Goal: Consume media (video, audio): Consume media (video, audio)

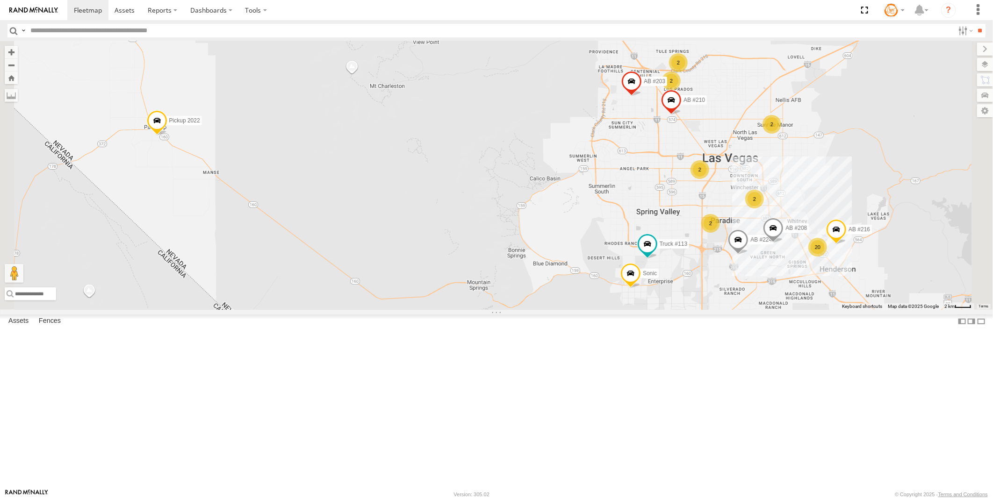
scroll to position [208, 0]
click at [0, 0] on link at bounding box center [0, 0] width 0 height 0
click at [0, 0] on span at bounding box center [0, 0] width 0 height 0
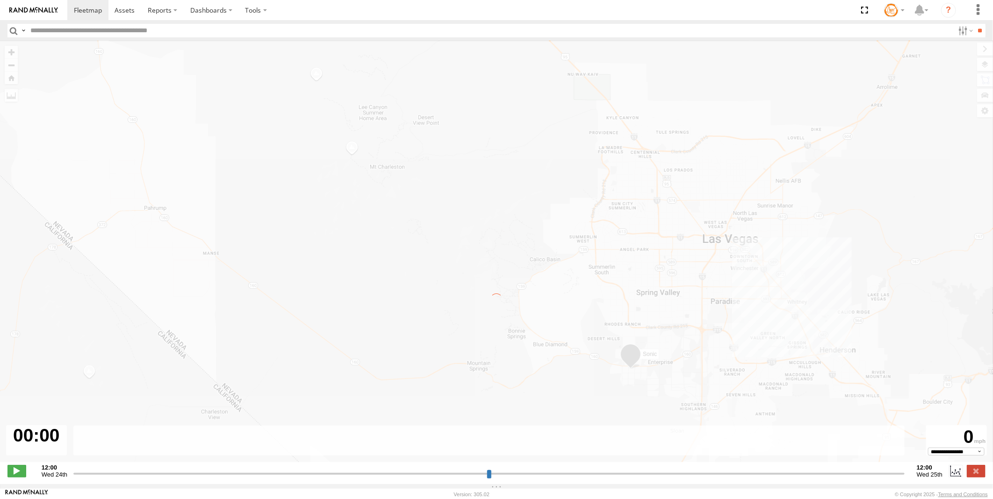
type input "**********"
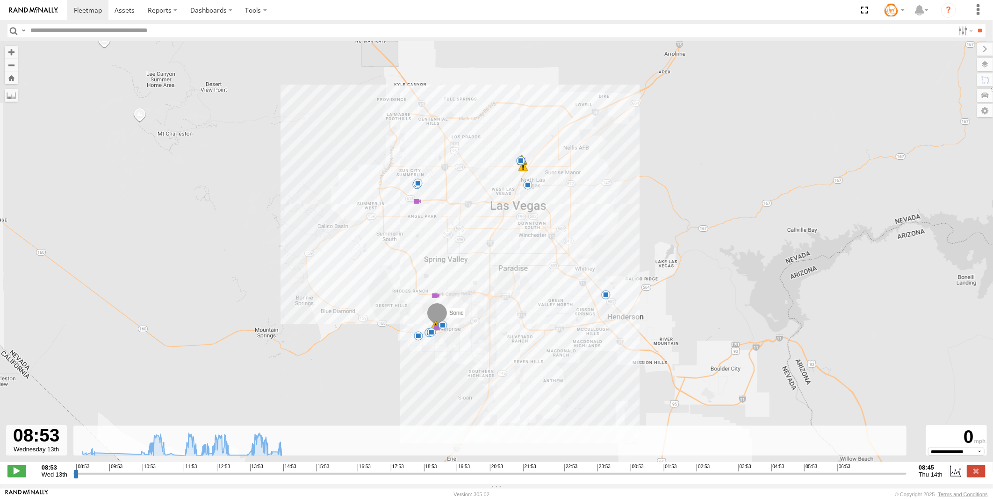
drag, startPoint x: 454, startPoint y: 393, endPoint x: 474, endPoint y: 354, distance: 43.7
click at [474, 354] on div "Sonic 10:43 Wed 10:59 Wed 10:59 Wed 11:18 Wed 11:34 Wed 12:15 Wed 12:20 Wed 12:…" at bounding box center [496, 256] width 993 height 431
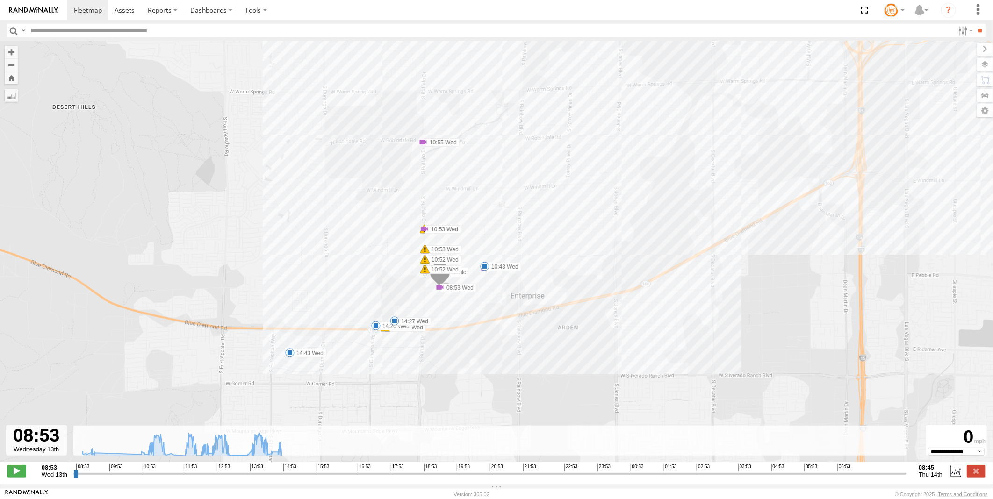
drag, startPoint x: 493, startPoint y: 259, endPoint x: 479, endPoint y: 342, distance: 84.8
click at [479, 342] on div "Sonic 10:43 Wed 10:59 Wed 10:59 Wed 11:18 Wed 11:34 Wed 12:15 Wed 12:20 Wed 12:…" at bounding box center [496, 256] width 993 height 431
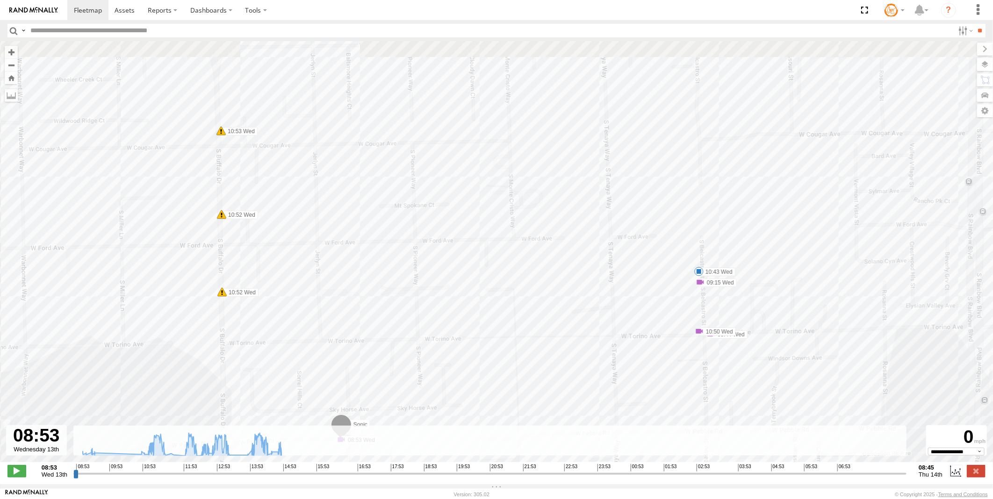
drag, startPoint x: 504, startPoint y: 240, endPoint x: 523, endPoint y: 372, distance: 132.8
click at [523, 372] on div "Sonic 10:43 Wed 10:59 Wed 10:59 Wed 11:18 Wed 11:34 Wed 12:15 Wed 12:20 Wed 12:…" at bounding box center [496, 256] width 993 height 431
drag, startPoint x: 434, startPoint y: 246, endPoint x: 442, endPoint y: 352, distance: 106.4
click at [441, 358] on div "Sonic 10:43 Wed 10:59 Wed 10:59 Wed 11:18 Wed 11:34 Wed 12:15 Wed 12:20 Wed 12:…" at bounding box center [496, 256] width 993 height 431
drag, startPoint x: 436, startPoint y: 252, endPoint x: 428, endPoint y: 370, distance: 118.6
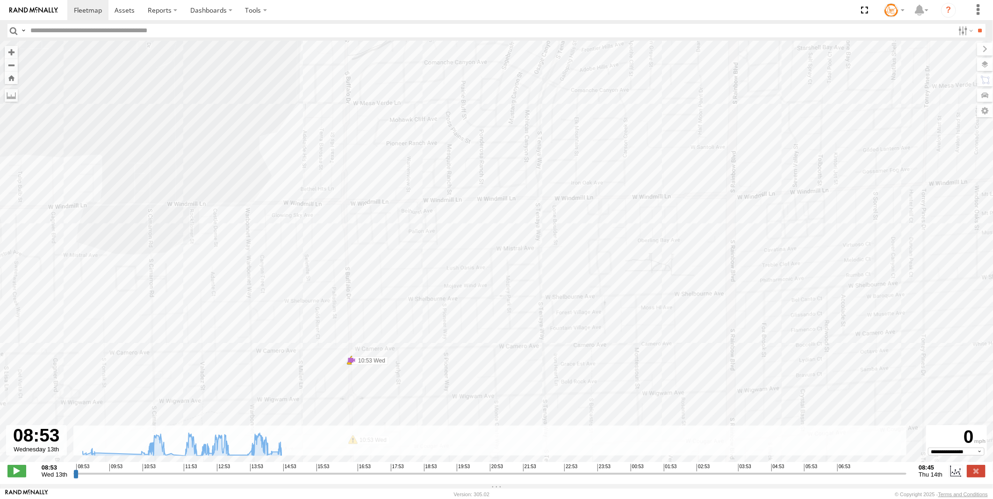
click at [428, 368] on div "Sonic 10:43 Wed 10:59 Wed 10:59 Wed 11:18 Wed 11:34 Wed 12:15 Wed 12:20 Wed 12:…" at bounding box center [496, 256] width 993 height 431
drag, startPoint x: 442, startPoint y: 246, endPoint x: 445, endPoint y: 362, distance: 116.0
click at [446, 371] on div "Sonic 10:43 Wed 10:59 Wed 10:59 Wed 11:18 Wed 11:34 Wed 12:15 Wed 12:20 Wed 12:…" at bounding box center [496, 256] width 993 height 431
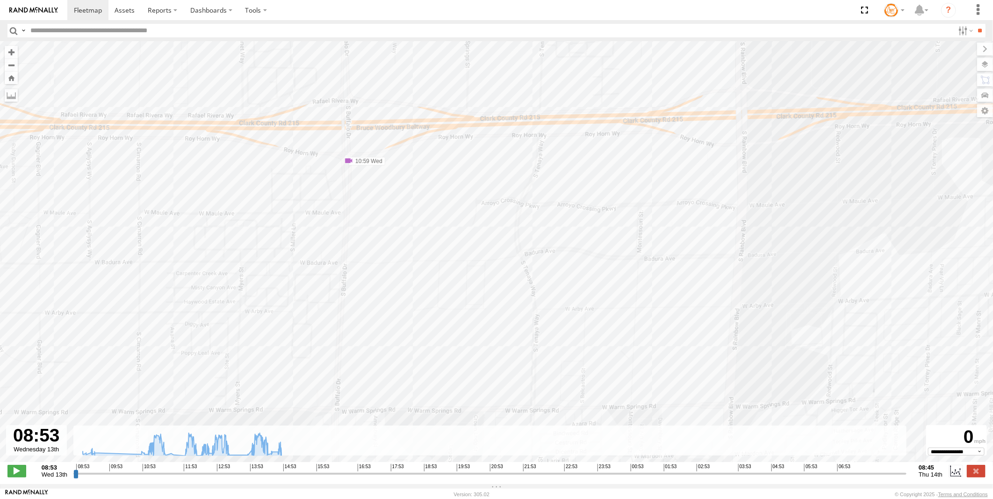
drag, startPoint x: 440, startPoint y: 315, endPoint x: 439, endPoint y: 405, distance: 90.3
click at [439, 405] on div "Sonic 10:43 Wed 10:59 Wed 10:59 Wed 11:18 Wed 11:34 Wed 12:15 Wed 12:20 Wed 12:…" at bounding box center [496, 256] width 993 height 431
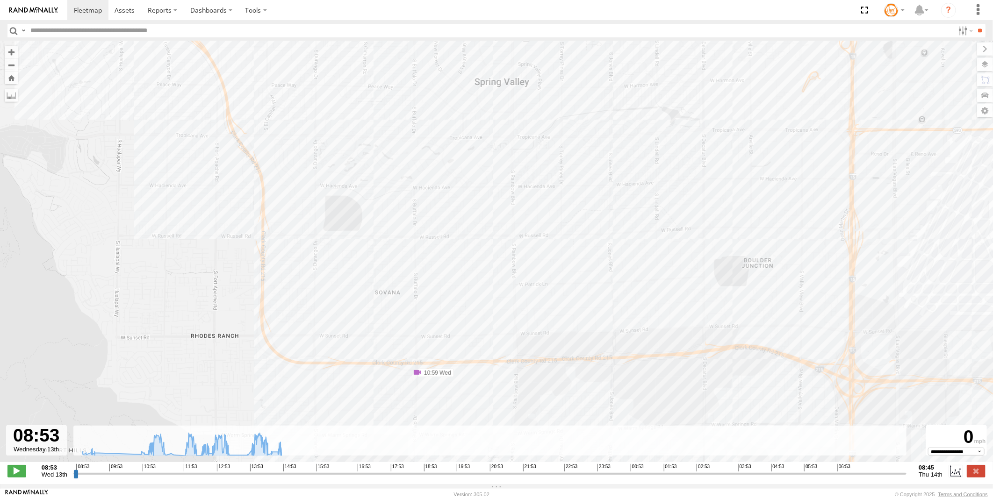
drag, startPoint x: 480, startPoint y: 318, endPoint x: 504, endPoint y: 433, distance: 117.1
click at [504, 433] on div "← Move left → Move right ↑ Move up ↓ Move down + Zoom in - Zoom out Home Jump l…" at bounding box center [496, 262] width 993 height 443
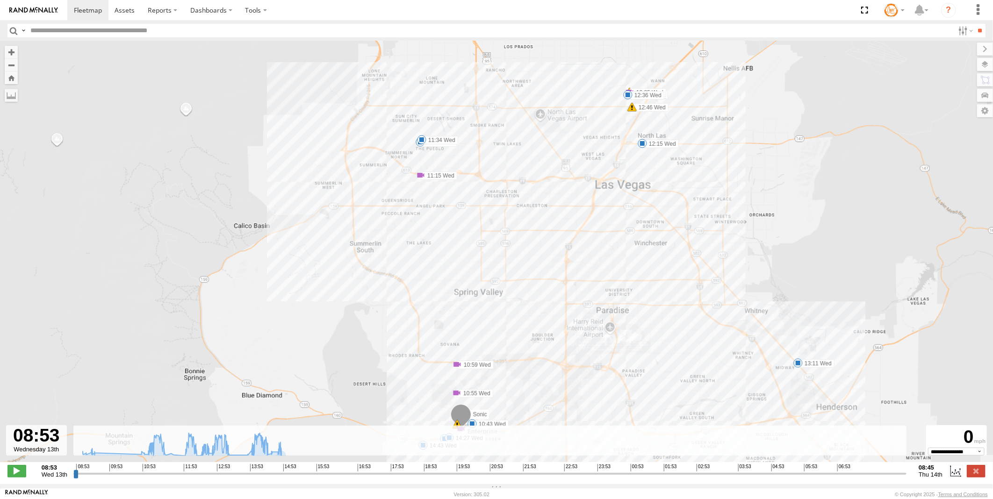
drag, startPoint x: 462, startPoint y: 248, endPoint x: 460, endPoint y: 284, distance: 35.6
click at [460, 284] on div "Sonic 10:43 Wed 10:59 Wed 10:59 Wed 11:18 Wed 11:34 Wed 12:15 Wed 12:20 Wed 12:…" at bounding box center [496, 256] width 993 height 431
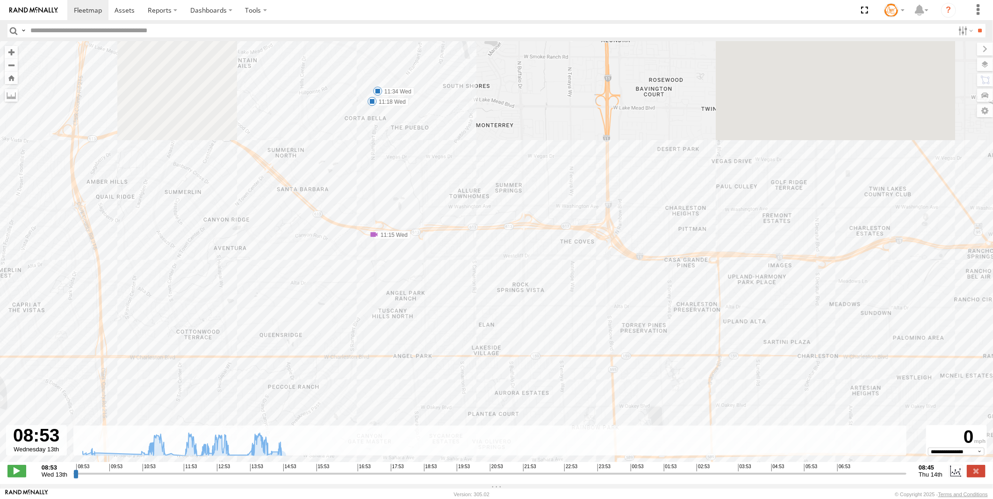
drag, startPoint x: 404, startPoint y: 166, endPoint x: 419, endPoint y: 358, distance: 193.2
click at [419, 358] on div "Sonic 10:43 Wed 10:59 Wed 10:59 Wed 11:18 Wed 11:34 Wed 12:15 Wed 12:20 Wed 12:…" at bounding box center [496, 256] width 993 height 431
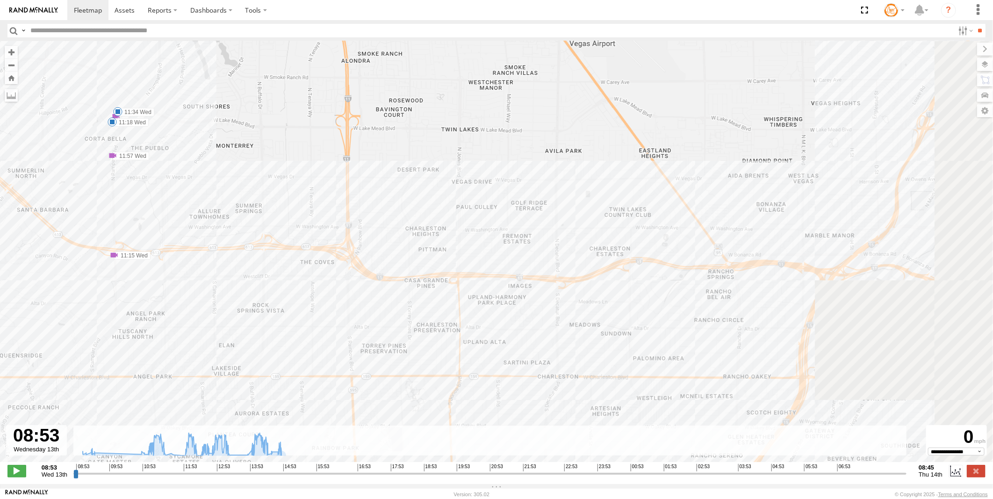
drag, startPoint x: 566, startPoint y: 331, endPoint x: 305, endPoint y: 350, distance: 261.6
click at [305, 350] on div "Sonic 10:43 Wed 10:59 Wed 10:59 Wed 11:18 Wed 11:34 Wed 12:15 Wed 12:20 Wed 12:…" at bounding box center [496, 256] width 993 height 431
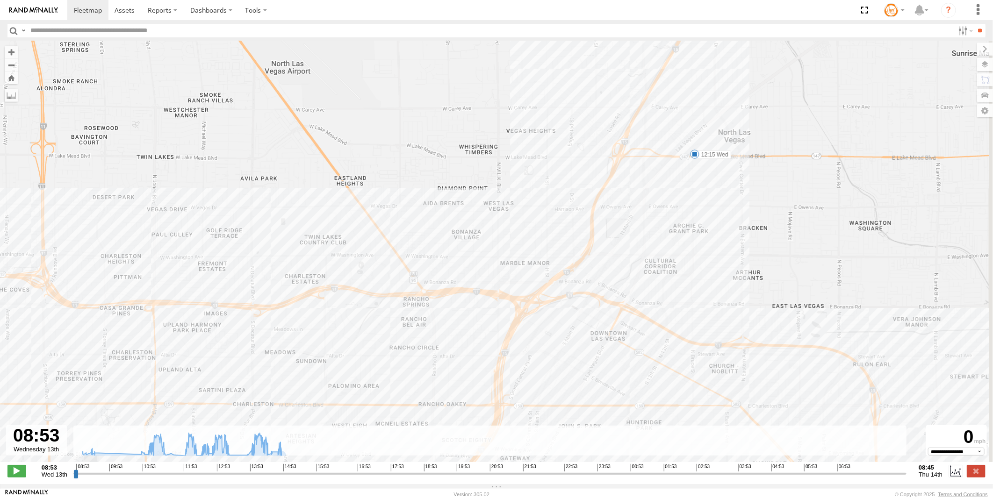
drag, startPoint x: 606, startPoint y: 324, endPoint x: 319, endPoint y: 352, distance: 288.5
click at [319, 352] on div "Sonic 10:43 Wed 10:59 Wed 10:59 Wed 11:18 Wed 11:34 Wed 12:15 Wed 12:20 Wed 12:…" at bounding box center [496, 256] width 993 height 431
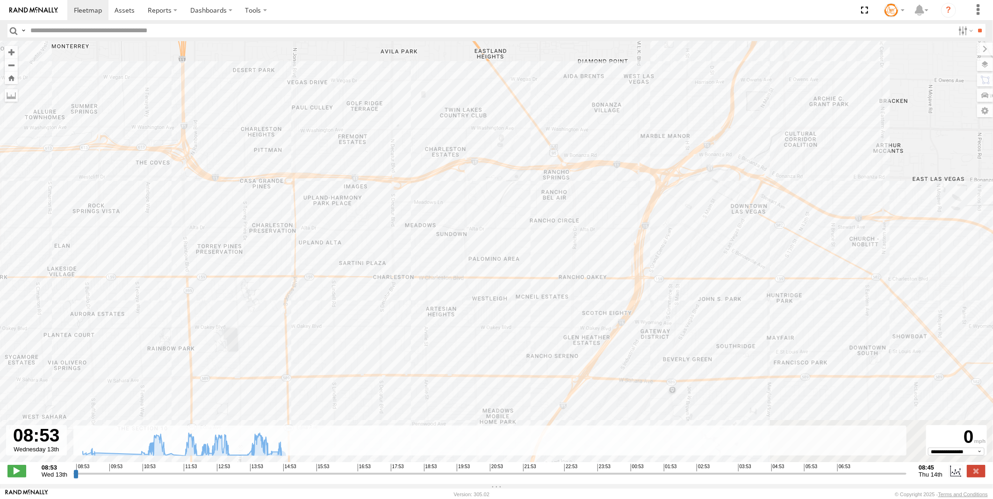
drag, startPoint x: 277, startPoint y: 361, endPoint x: 436, endPoint y: 173, distance: 245.8
click at [438, 174] on div "Sonic 10:43 Wed 10:59 Wed 10:59 Wed 11:18 Wed 11:34 Wed 12:15 Wed 12:20 Wed 12:…" at bounding box center [496, 256] width 993 height 431
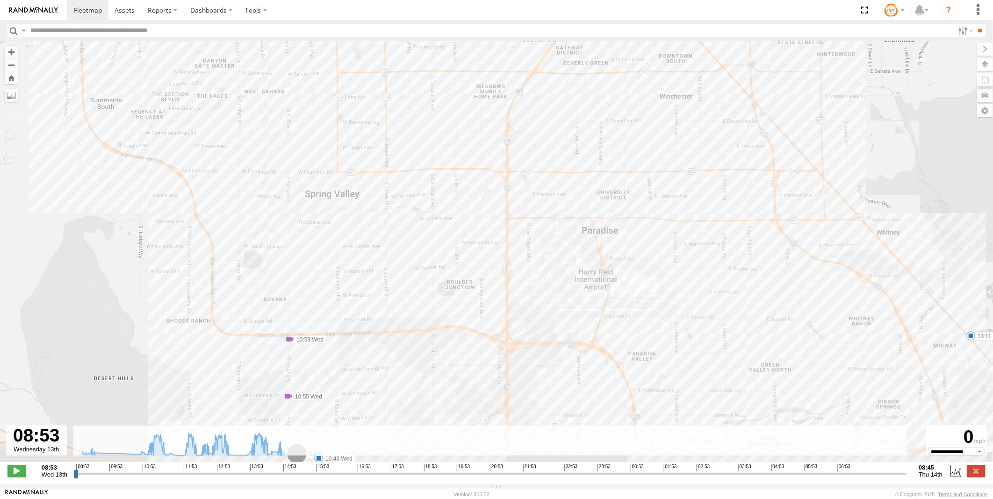
drag, startPoint x: 372, startPoint y: 316, endPoint x: 376, endPoint y: 167, distance: 149.2
click at [377, 161] on div "Sonic 10:43 Wed 10:59 Wed 10:59 Wed 11:18 Wed 11:34 Wed 12:15 Wed 12:20 Wed 12:…" at bounding box center [496, 256] width 993 height 431
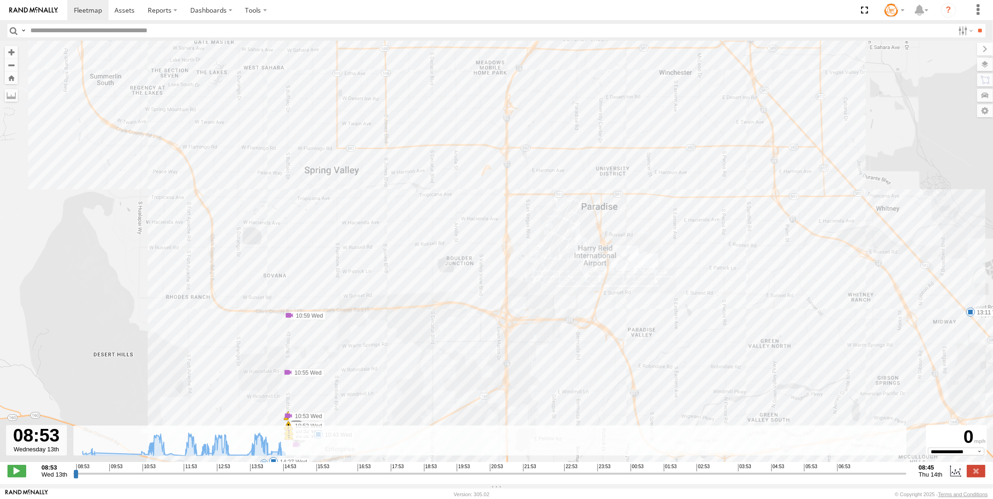
drag, startPoint x: 396, startPoint y: 315, endPoint x: 389, endPoint y: 179, distance: 135.8
click at [389, 179] on div "Sonic 10:43 Wed 10:59 Wed 10:59 Wed 11:18 Wed 11:34 Wed 12:15 Wed 12:20 Wed 12:…" at bounding box center [496, 256] width 993 height 431
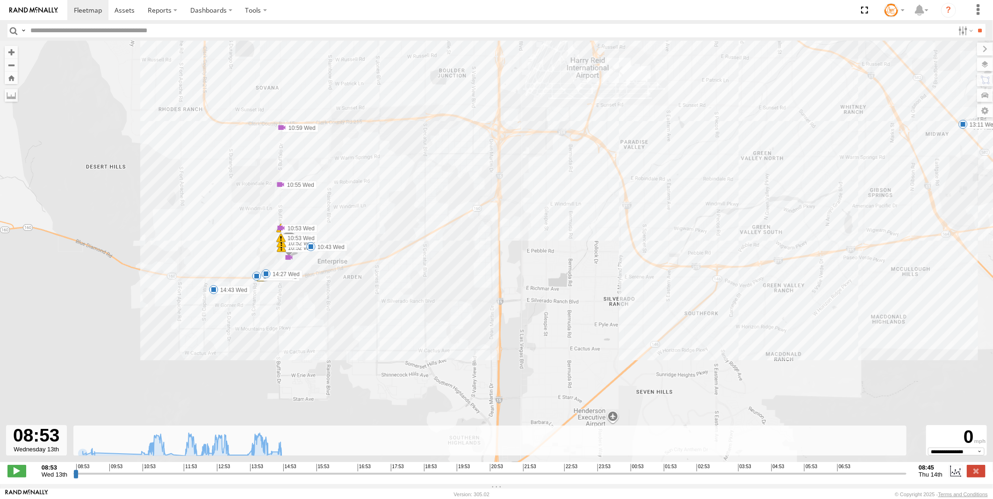
click at [43, 451] on div at bounding box center [36, 441] width 61 height 30
click at [934, 478] on span "Thu 14th" at bounding box center [931, 474] width 24 height 7
click at [926, 478] on span "Thu 14th" at bounding box center [931, 474] width 24 height 7
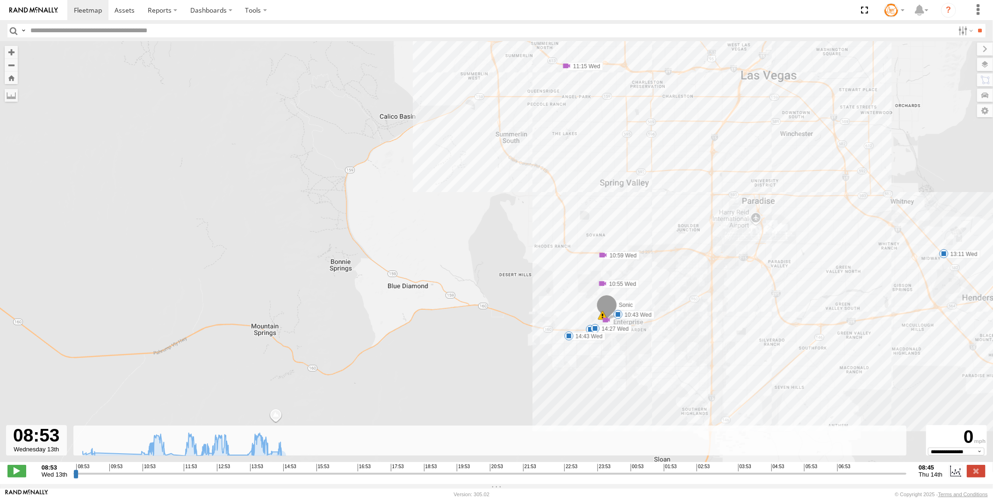
drag, startPoint x: 853, startPoint y: 152, endPoint x: 835, endPoint y: 331, distance: 180.0
click at [835, 331] on div "Sonic 10:43 Wed 10:59 Wed 10:59 Wed 11:18 Wed 11:34 Wed 12:15 Wed 12:20 Wed 12:…" at bounding box center [496, 256] width 993 height 431
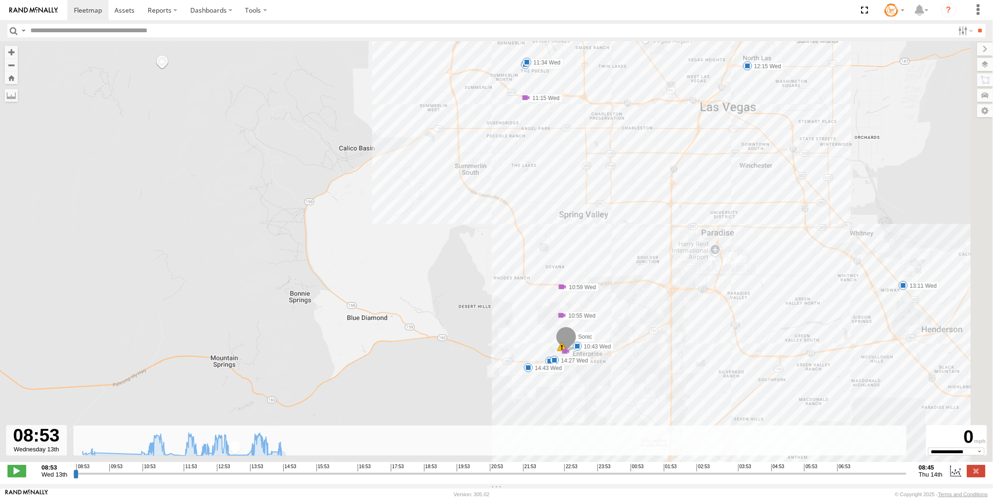
drag, startPoint x: 779, startPoint y: 329, endPoint x: 740, endPoint y: 355, distance: 46.8
click at [740, 355] on div "Sonic 10:43 Wed 10:59 Wed 10:59 Wed 11:18 Wed 11:34 Wed 12:15 Wed 12:20 Wed 12:…" at bounding box center [496, 256] width 993 height 431
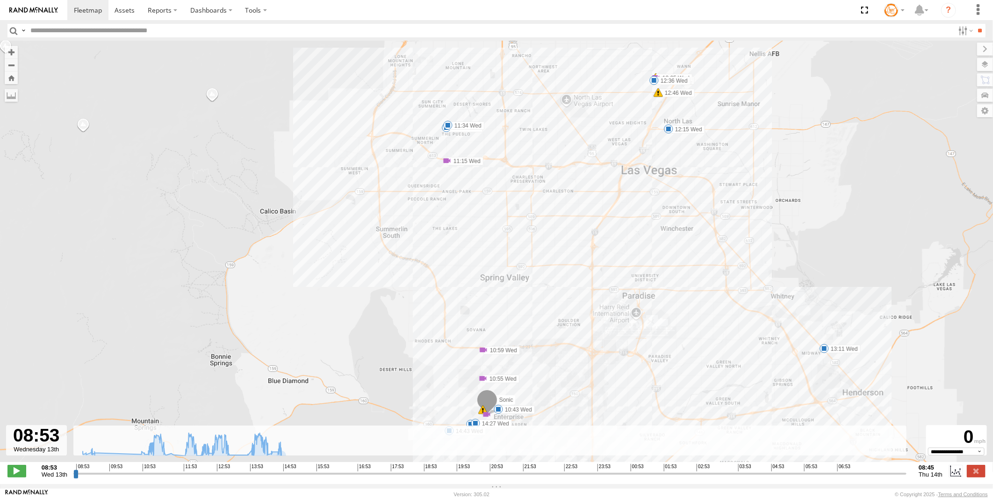
drag, startPoint x: 740, startPoint y: 236, endPoint x: 704, endPoint y: 271, distance: 50.3
click at [704, 271] on div "Sonic 10:43 Wed 10:59 Wed 10:59 Wed 11:18 Wed 11:34 Wed 12:15 Wed 12:20 Wed 12:…" at bounding box center [496, 256] width 993 height 431
click at [966, 30] on label at bounding box center [965, 31] width 20 height 14
click at [57, 478] on span "Wed 13th" at bounding box center [55, 474] width 26 height 7
click at [64, 478] on span "Wed 13th" at bounding box center [55, 474] width 26 height 7
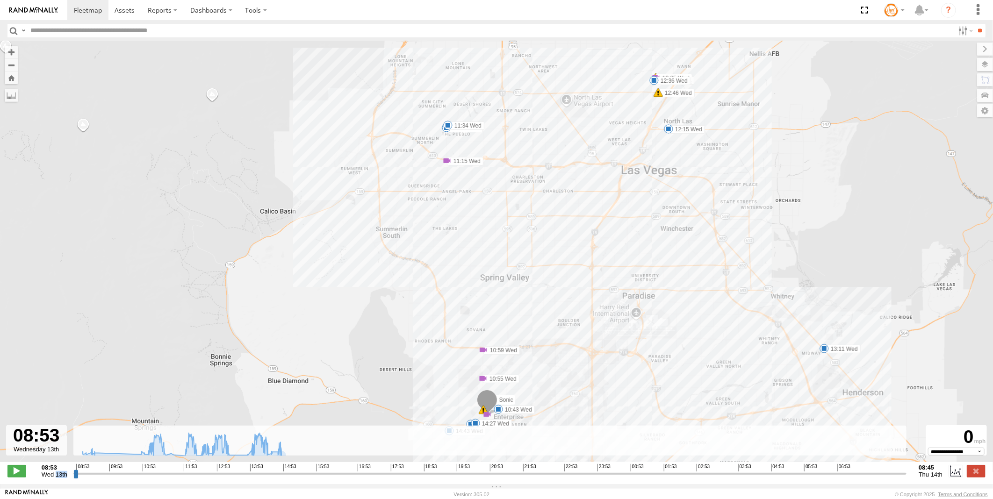
click at [63, 478] on span "Wed 13th" at bounding box center [55, 474] width 26 height 7
drag, startPoint x: 63, startPoint y: 478, endPoint x: 50, endPoint y: 474, distance: 14.1
click at [50, 471] on strong "08:53" at bounding box center [55, 467] width 26 height 7
click at [49, 471] on strong "08:53" at bounding box center [55, 467] width 26 height 7
click at [923, 482] on div "**********" at bounding box center [496, 472] width 993 height 20
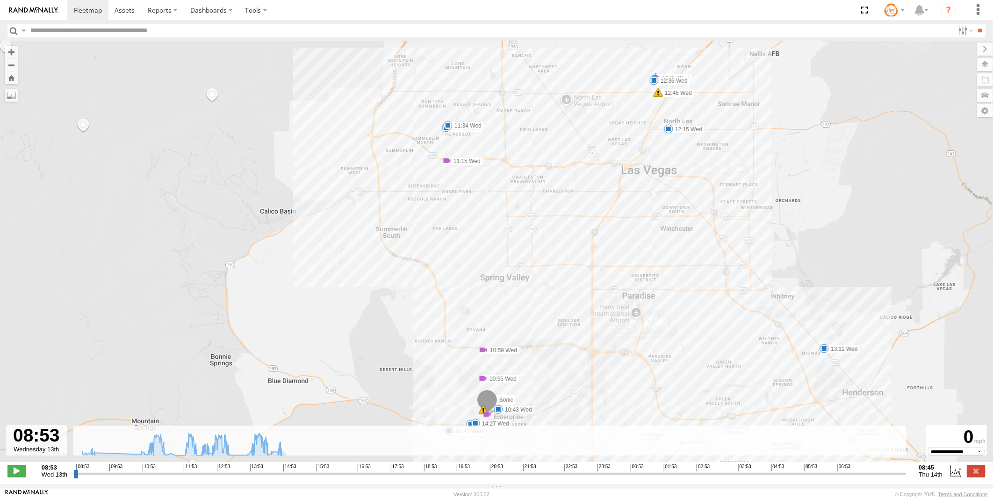
click at [929, 478] on span "Thu 14th" at bounding box center [931, 474] width 24 height 7
click at [957, 477] on label at bounding box center [956, 471] width 14 height 12
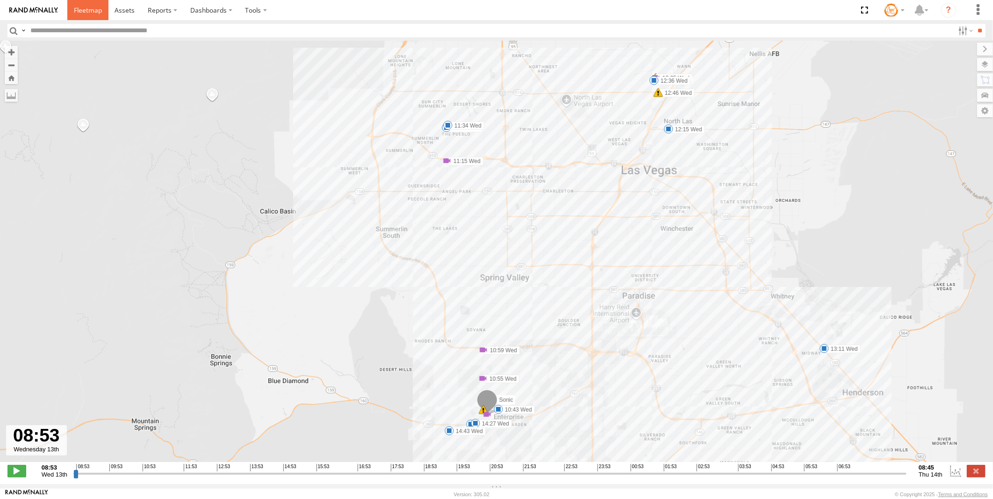
click at [86, 12] on span at bounding box center [88, 10] width 28 height 9
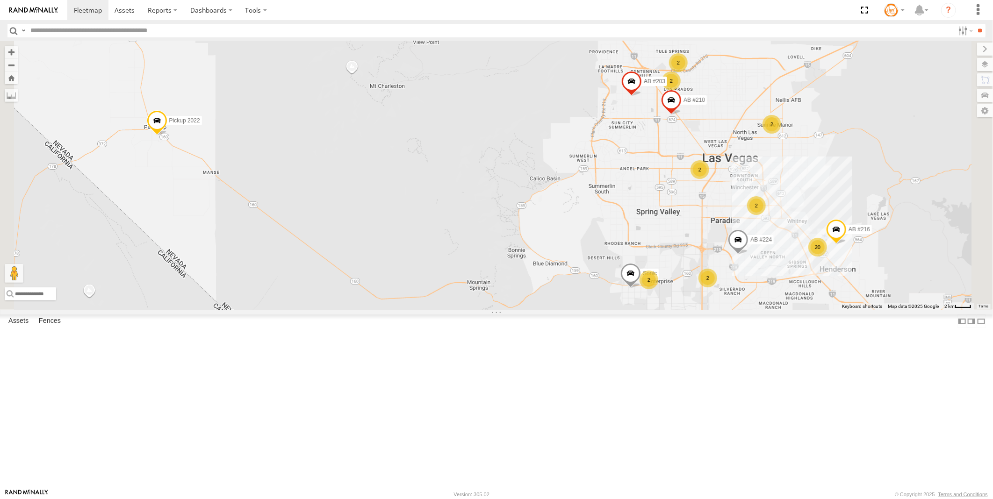
click at [0, 0] on link at bounding box center [0, 0] width 0 height 0
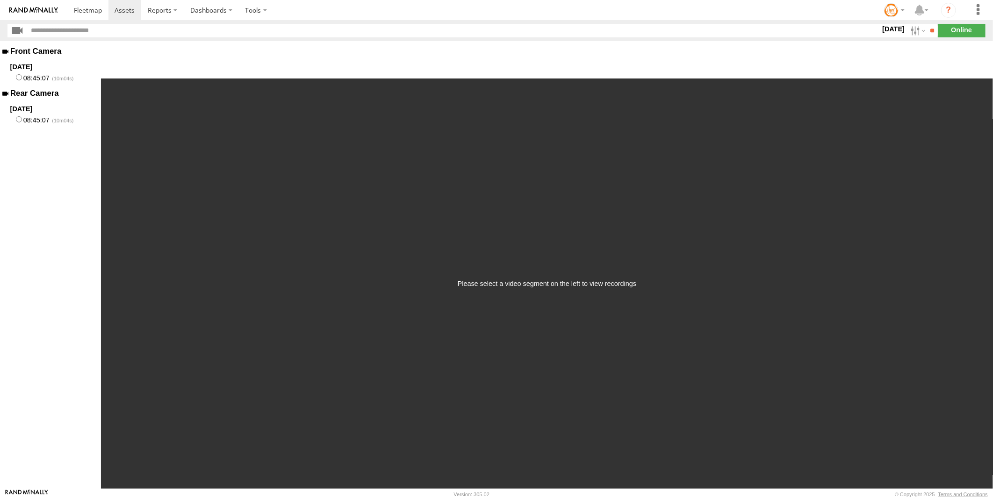
click at [893, 29] on label "14 Aug 25" at bounding box center [894, 29] width 26 height 10
click at [0, 0] on label at bounding box center [0, 0] width 0 height 0
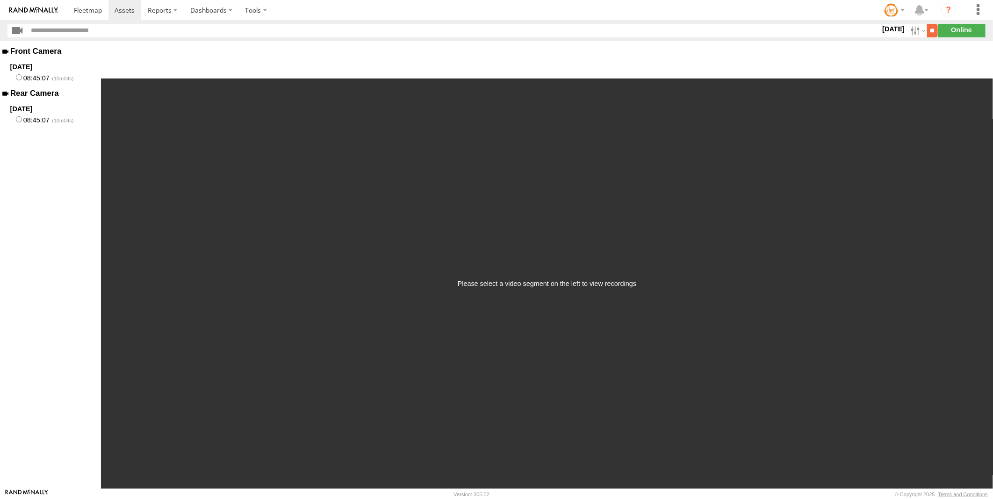
click at [928, 31] on input "**" at bounding box center [932, 31] width 11 height 14
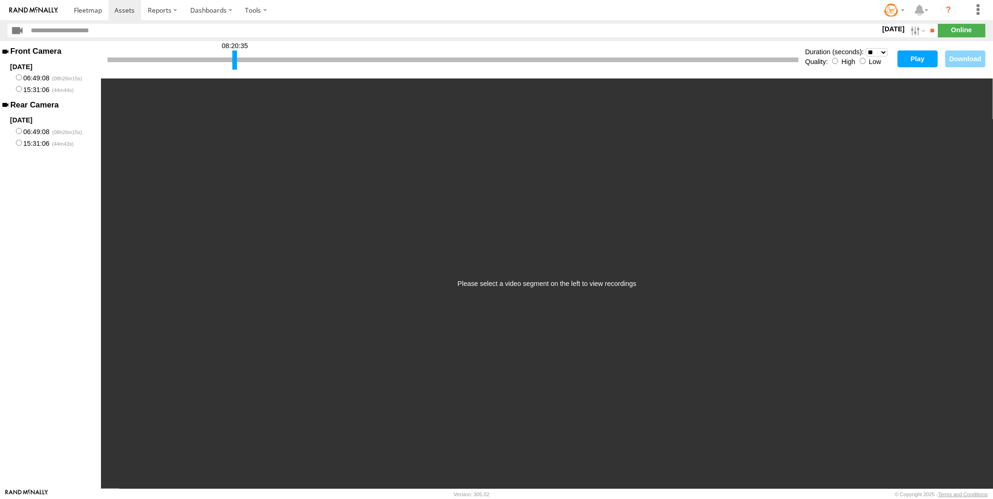
drag, startPoint x: 108, startPoint y: 62, endPoint x: 233, endPoint y: 75, distance: 125.6
click at [233, 75] on div "08:20:35 Duration (seconds): * ** ** ** ** ** ** *** *** *** *** Quality: High …" at bounding box center [547, 59] width 892 height 37
click at [886, 52] on select "* ** ** ** ** ** ** *** *** *** ***" at bounding box center [877, 52] width 22 height 9
click at [866, 48] on select "* ** ** ** ** ** ** *** *** *** ***" at bounding box center [877, 52] width 22 height 9
click at [917, 59] on button "Play" at bounding box center [918, 59] width 40 height 17
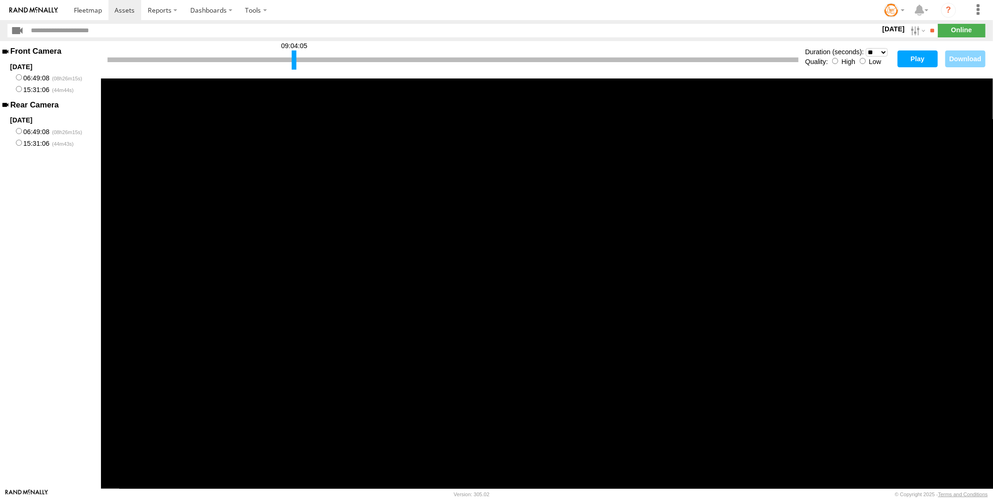
drag, startPoint x: 235, startPoint y: 59, endPoint x: 295, endPoint y: 65, distance: 59.6
click at [295, 65] on div at bounding box center [294, 60] width 5 height 19
click at [918, 60] on button "Play" at bounding box center [918, 59] width 40 height 17
click at [278, 59] on div at bounding box center [453, 60] width 691 height 5
drag, startPoint x: 293, startPoint y: 58, endPoint x: 288, endPoint y: 59, distance: 5.2
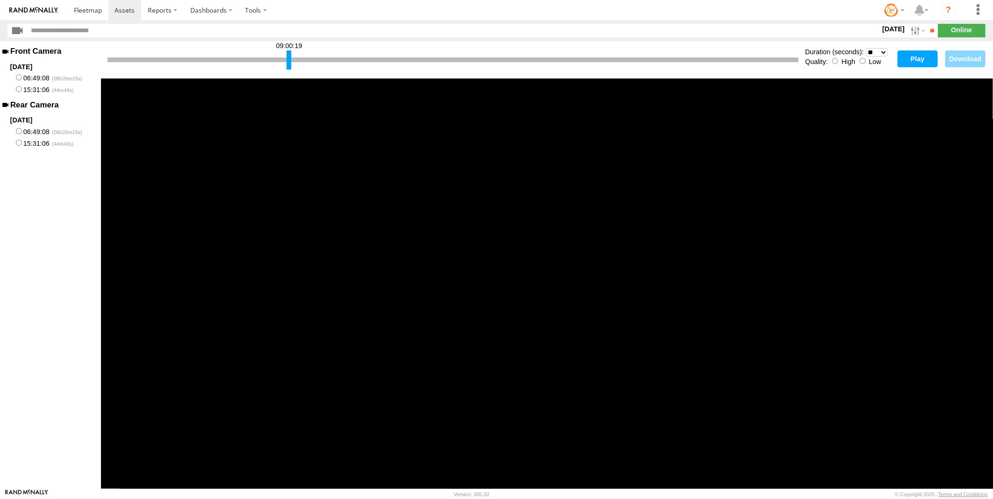
click at [288, 59] on div at bounding box center [289, 60] width 5 height 19
click at [913, 58] on button "Play" at bounding box center [918, 59] width 40 height 17
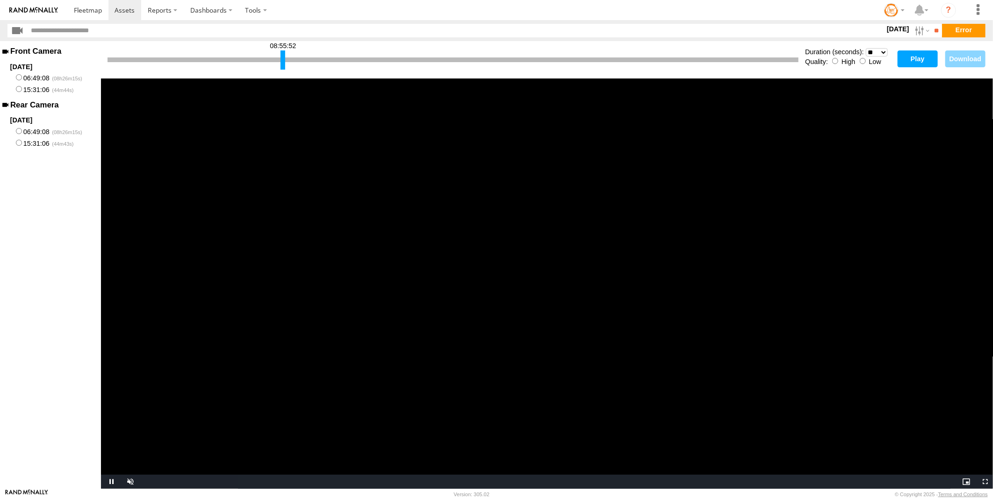
drag, startPoint x: 287, startPoint y: 64, endPoint x: 281, endPoint y: 67, distance: 6.7
click at [281, 67] on div at bounding box center [283, 60] width 5 height 19
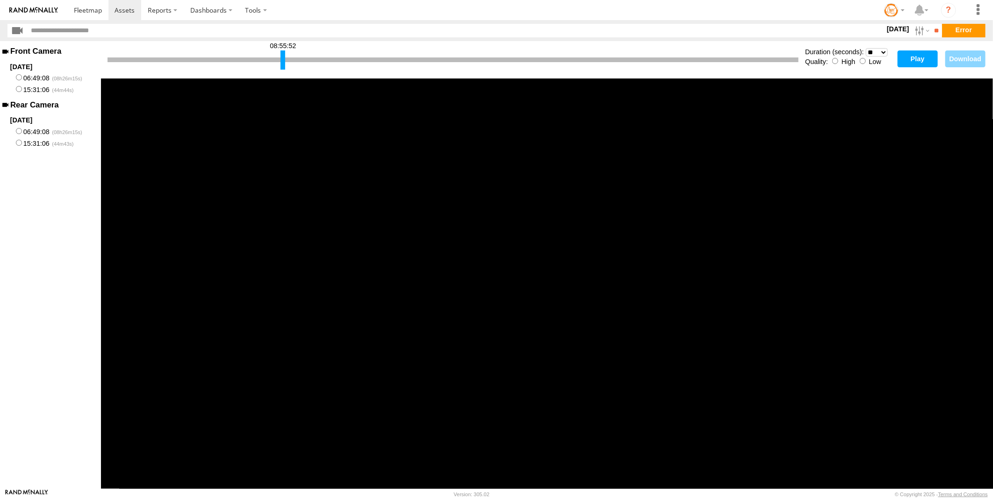
click at [913, 58] on button "Play" at bounding box center [918, 59] width 40 height 17
drag, startPoint x: 282, startPoint y: 62, endPoint x: 244, endPoint y: 62, distance: 37.9
click at [244, 62] on div at bounding box center [245, 60] width 5 height 19
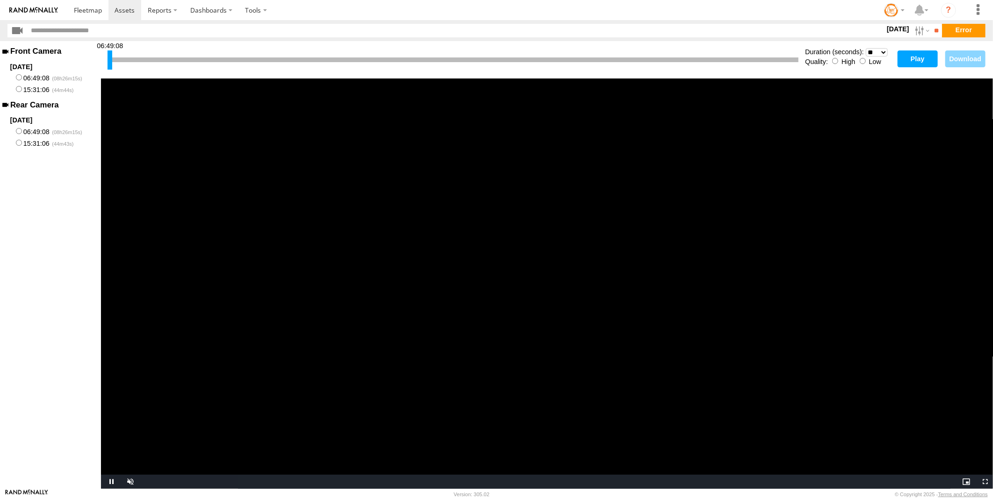
click at [211, 63] on div "06:49:08" at bounding box center [453, 60] width 691 height 24
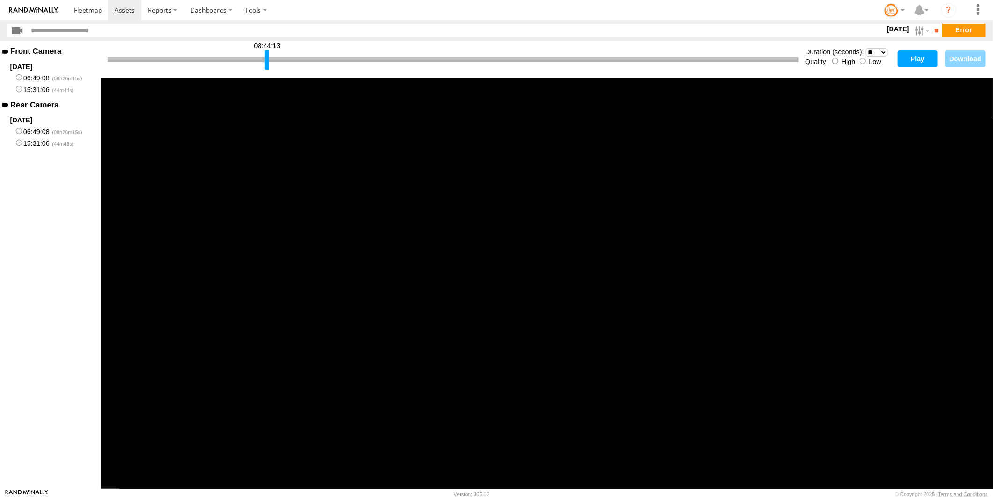
drag, startPoint x: 110, startPoint y: 63, endPoint x: 267, endPoint y: 66, distance: 157.2
click at [267, 66] on div at bounding box center [267, 60] width 5 height 19
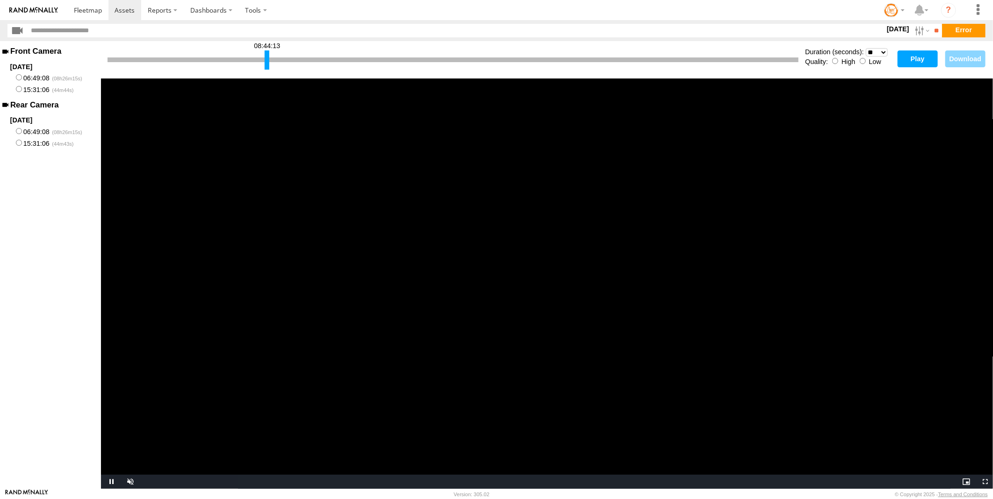
click at [915, 58] on button "Play" at bounding box center [918, 59] width 40 height 17
drag, startPoint x: 266, startPoint y: 59, endPoint x: 286, endPoint y: 63, distance: 20.9
click at [261, 61] on div at bounding box center [262, 60] width 5 height 19
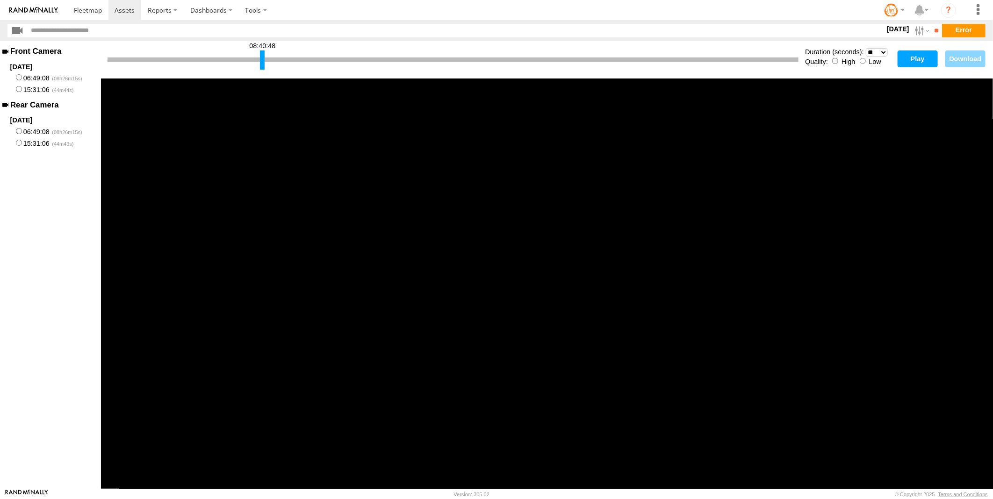
click at [910, 59] on button "Play" at bounding box center [918, 59] width 40 height 17
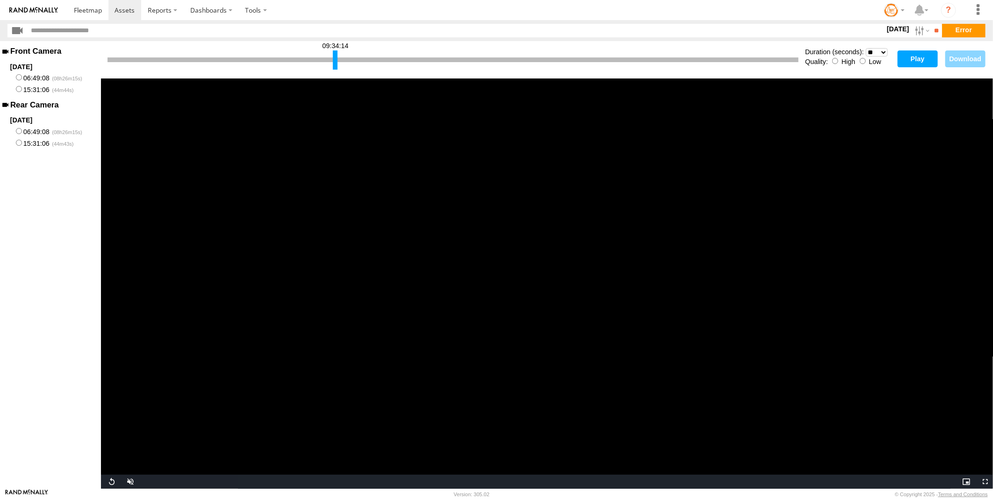
drag, startPoint x: 264, startPoint y: 59, endPoint x: 337, endPoint y: 59, distance: 72.9
click at [337, 59] on div at bounding box center [335, 60] width 5 height 19
click at [914, 55] on button "Play" at bounding box center [918, 59] width 40 height 17
click at [345, 60] on div at bounding box center [345, 60] width 5 height 19
click at [905, 60] on button "Play" at bounding box center [918, 59] width 40 height 17
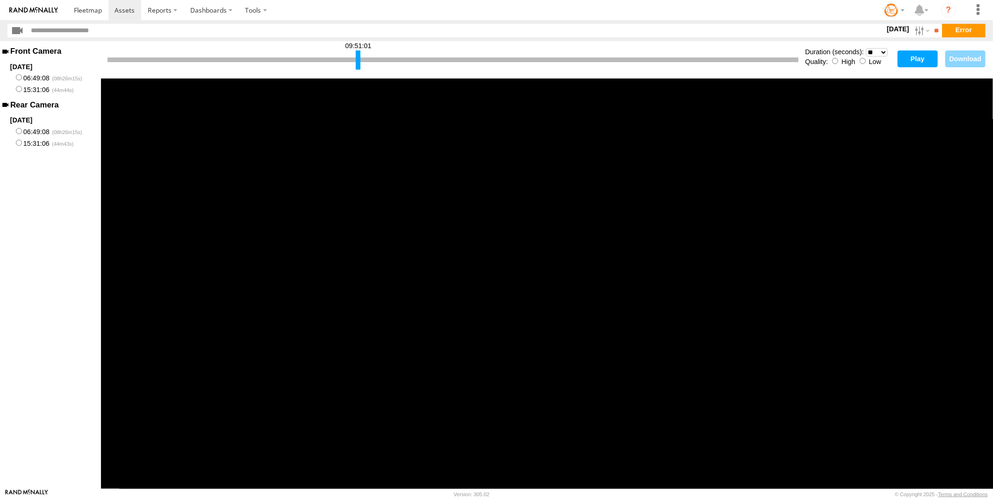
drag, startPoint x: 344, startPoint y: 64, endPoint x: 357, endPoint y: 58, distance: 14.2
click at [357, 58] on div at bounding box center [358, 60] width 5 height 19
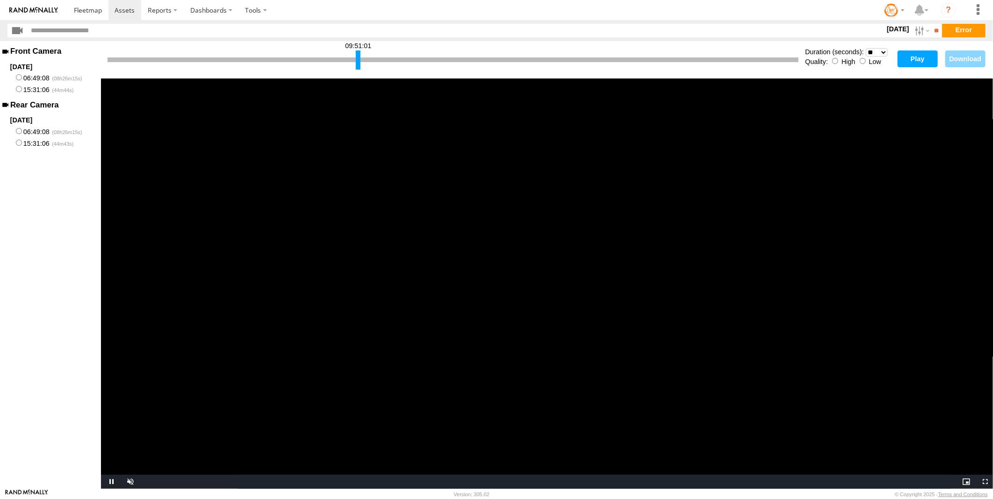
click at [906, 59] on button "Play" at bounding box center [918, 59] width 40 height 17
drag, startPoint x: 359, startPoint y: 63, endPoint x: 372, endPoint y: 61, distance: 13.3
click at [372, 61] on div at bounding box center [371, 60] width 5 height 19
click at [910, 58] on button "Play" at bounding box center [918, 59] width 40 height 17
drag, startPoint x: 109, startPoint y: 65, endPoint x: 351, endPoint y: 70, distance: 242.3
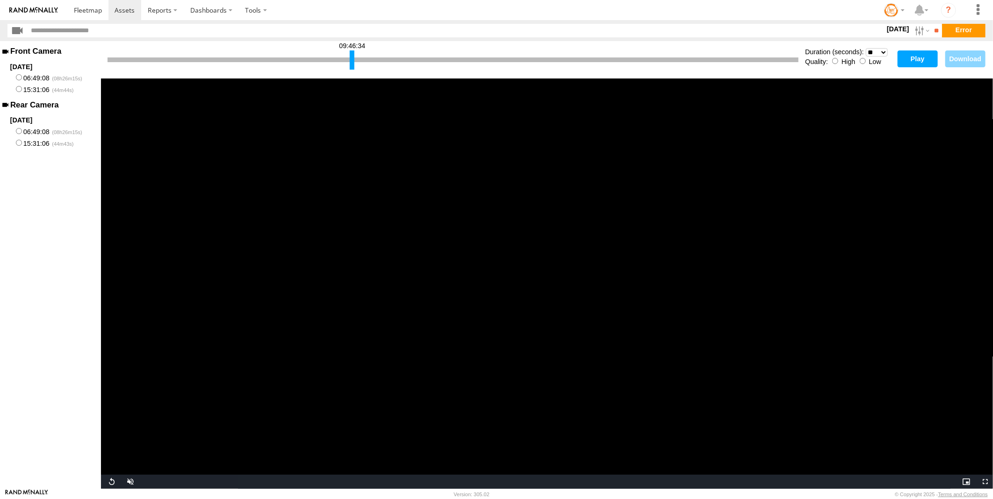
click at [351, 70] on div "09:46:34" at bounding box center [453, 60] width 691 height 24
click at [919, 59] on button "Play" at bounding box center [918, 59] width 40 height 17
drag, startPoint x: 353, startPoint y: 65, endPoint x: 361, endPoint y: 64, distance: 8.0
click at [361, 64] on div at bounding box center [360, 60] width 5 height 19
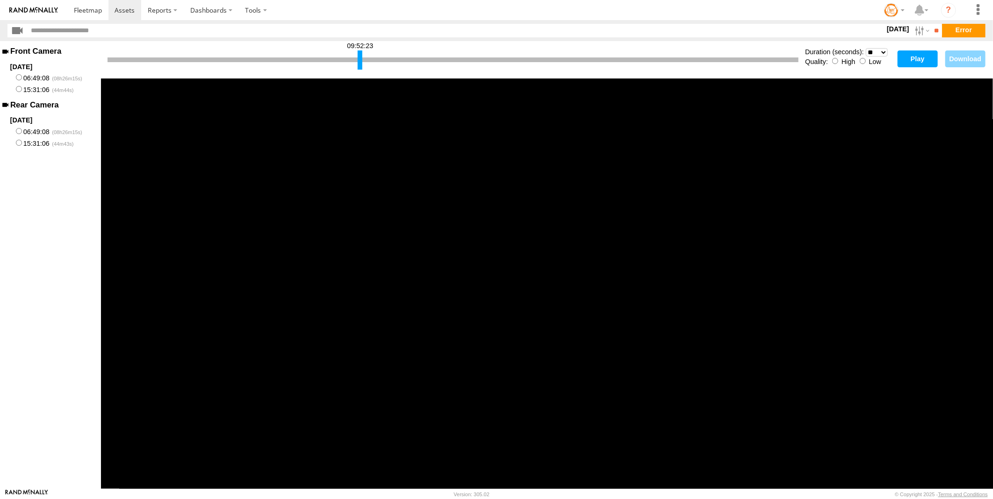
click at [910, 60] on button "Play" at bounding box center [918, 59] width 40 height 17
drag, startPoint x: 361, startPoint y: 63, endPoint x: 365, endPoint y: 59, distance: 5.6
click at [365, 59] on div at bounding box center [364, 60] width 5 height 19
click at [910, 57] on button "Play" at bounding box center [918, 59] width 40 height 17
drag, startPoint x: 363, startPoint y: 59, endPoint x: 376, endPoint y: 59, distance: 13.6
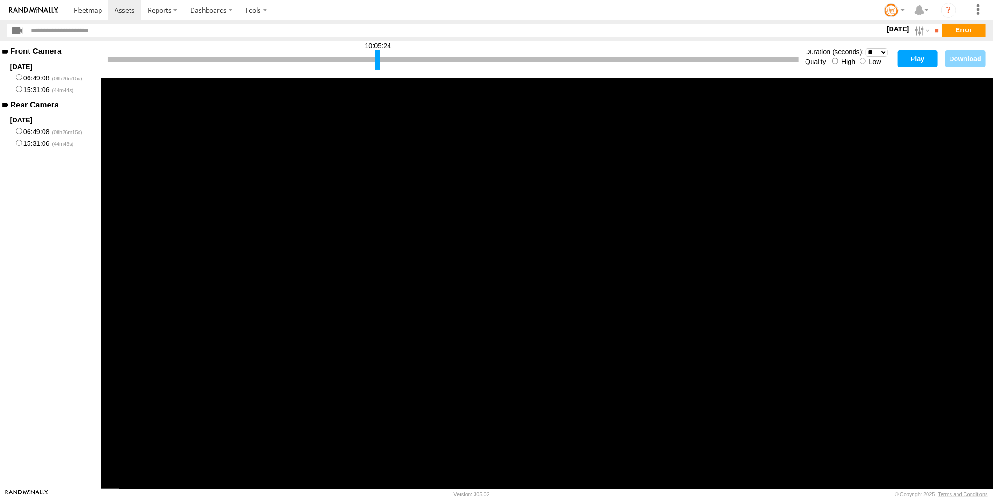
click at [376, 59] on div at bounding box center [377, 60] width 5 height 19
drag, startPoint x: 377, startPoint y: 62, endPoint x: 386, endPoint y: 62, distance: 9.4
click at [386, 62] on div at bounding box center [385, 60] width 5 height 19
click at [917, 57] on button "Play" at bounding box center [918, 59] width 40 height 17
drag, startPoint x: 385, startPoint y: 62, endPoint x: 394, endPoint y: 61, distance: 8.5
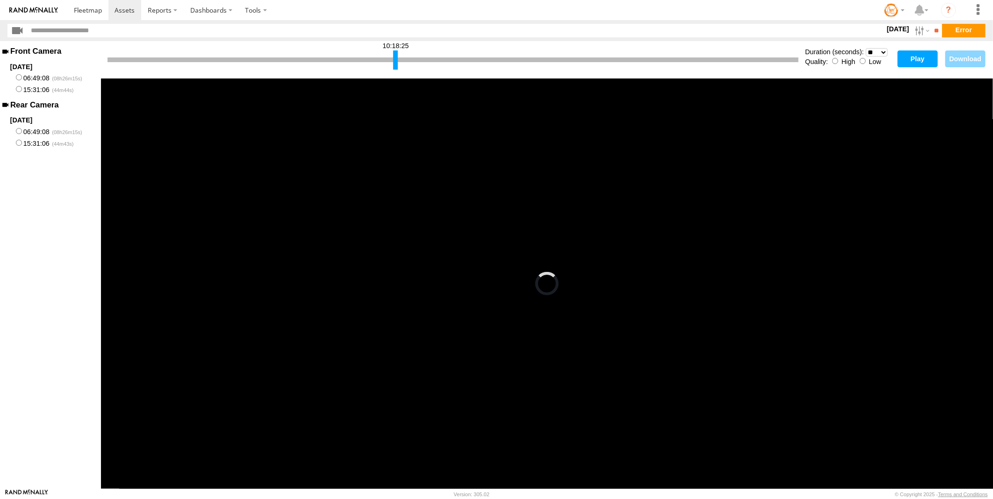
click at [394, 61] on div at bounding box center [395, 60] width 5 height 19
click at [907, 59] on button "Play" at bounding box center [918, 59] width 40 height 17
drag, startPoint x: 395, startPoint y: 61, endPoint x: 415, endPoint y: 60, distance: 19.7
click at [415, 60] on div at bounding box center [415, 60] width 5 height 19
click at [909, 59] on button "Play" at bounding box center [918, 59] width 40 height 17
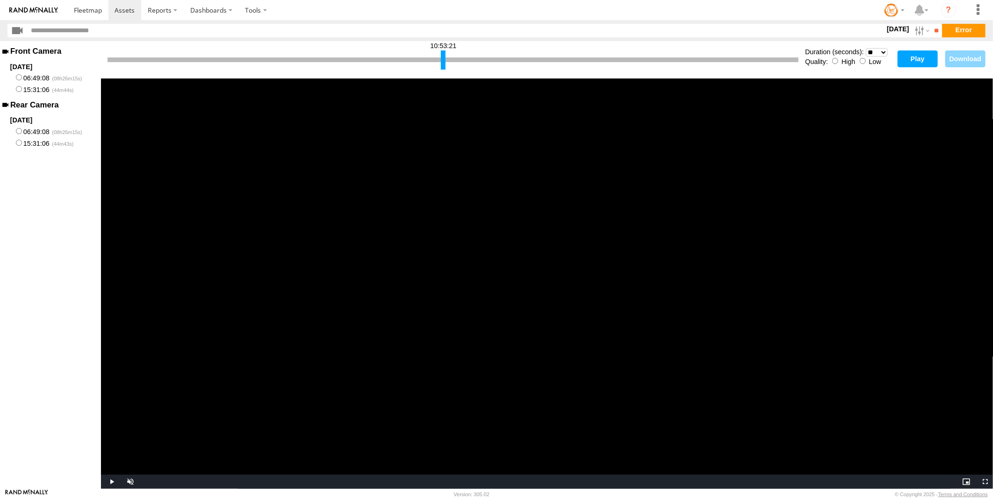
drag, startPoint x: 415, startPoint y: 58, endPoint x: 443, endPoint y: 59, distance: 28.1
click at [443, 59] on div at bounding box center [443, 60] width 5 height 19
click at [436, 61] on div at bounding box center [453, 60] width 691 height 5
drag, startPoint x: 444, startPoint y: 58, endPoint x: 441, endPoint y: 63, distance: 5.5
click at [441, 63] on div at bounding box center [440, 60] width 5 height 19
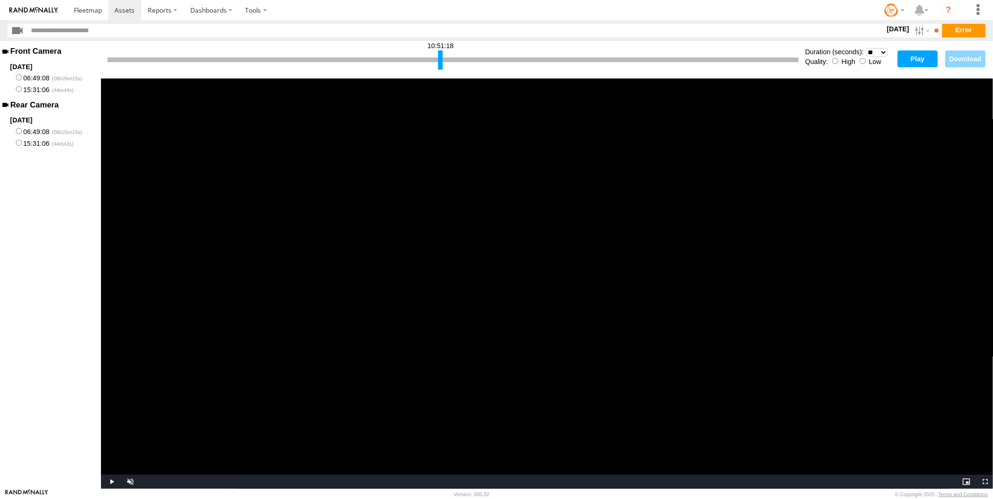
click at [918, 60] on button "Play" at bounding box center [918, 59] width 40 height 17
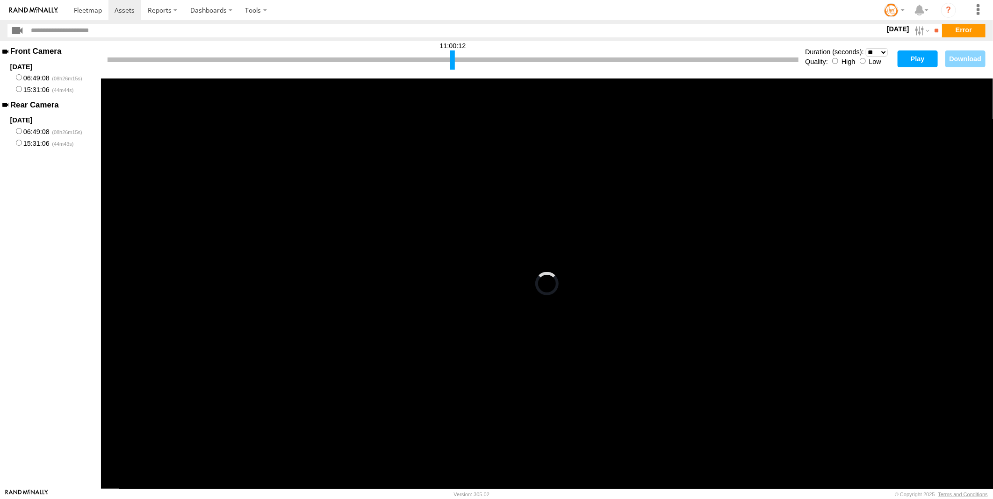
drag, startPoint x: 441, startPoint y: 63, endPoint x: 454, endPoint y: 63, distance: 12.2
click at [454, 63] on div at bounding box center [452, 60] width 5 height 19
click at [456, 63] on div "11:00:12" at bounding box center [453, 60] width 691 height 24
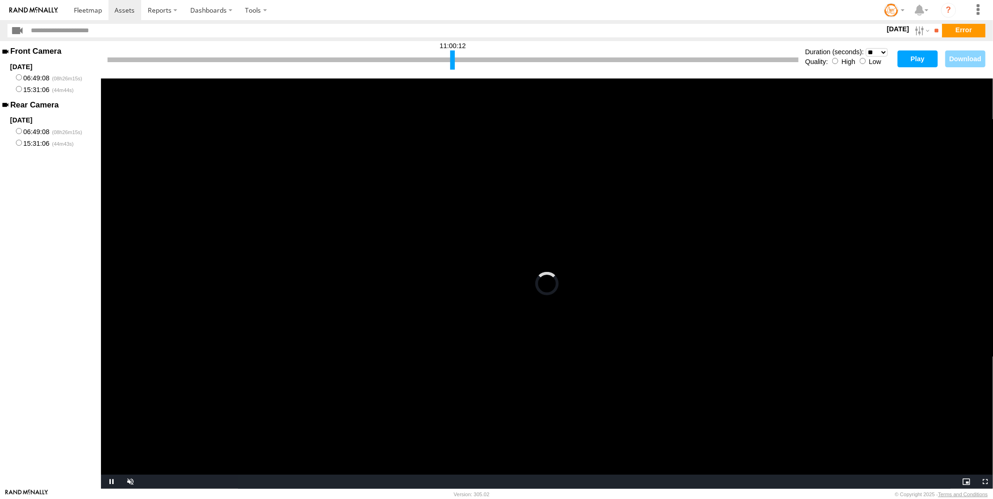
click at [403, 48] on div "11:00:12" at bounding box center [453, 60] width 691 height 24
click at [916, 58] on button "Play" at bounding box center [918, 59] width 40 height 17
click at [452, 66] on div at bounding box center [453, 60] width 5 height 19
click at [915, 58] on button "Play" at bounding box center [918, 59] width 40 height 17
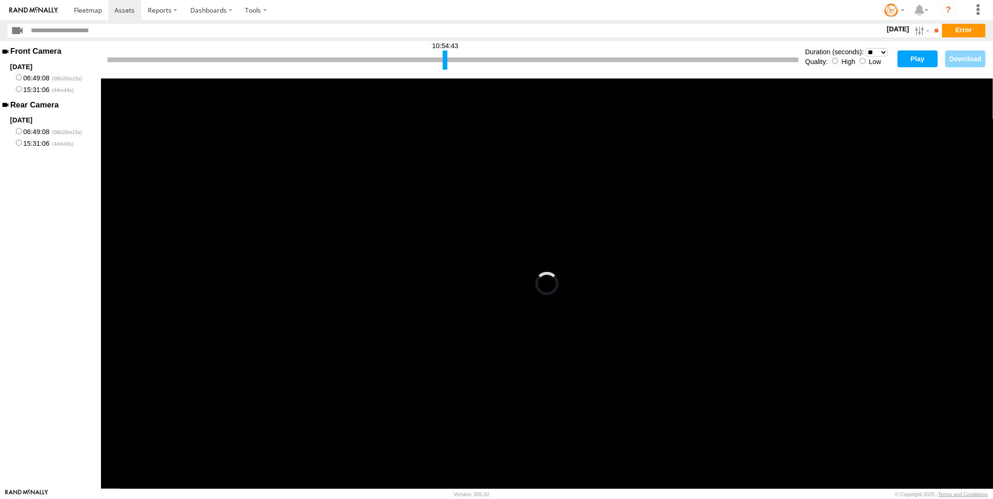
drag, startPoint x: 451, startPoint y: 56, endPoint x: 443, endPoint y: 63, distance: 10.3
click at [443, 63] on div at bounding box center [445, 60] width 5 height 19
click at [912, 58] on button "Play" at bounding box center [918, 59] width 40 height 17
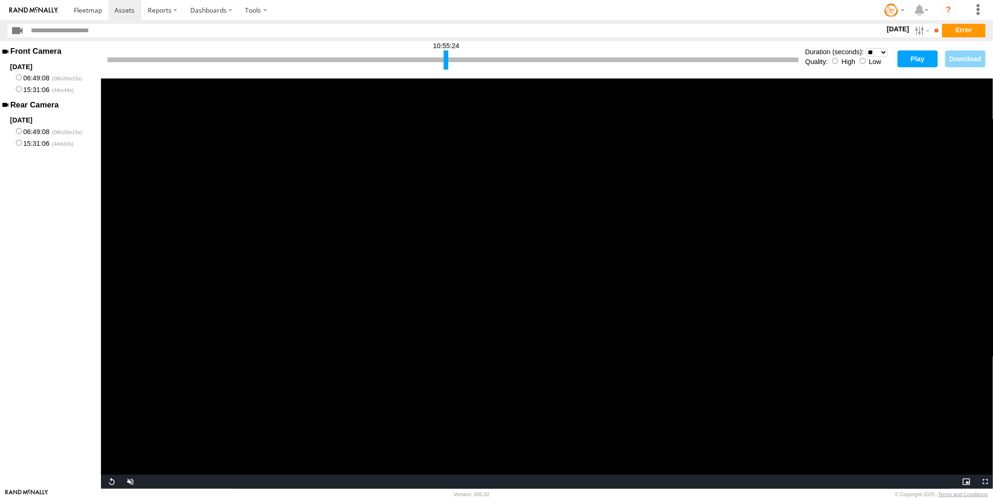
click at [448, 61] on div at bounding box center [446, 60] width 5 height 19
click at [912, 54] on button "Play" at bounding box center [918, 59] width 40 height 17
drag, startPoint x: 447, startPoint y: 55, endPoint x: 457, endPoint y: 54, distance: 10.4
click at [457, 54] on div at bounding box center [457, 60] width 5 height 19
click at [901, 58] on button "Play" at bounding box center [918, 59] width 40 height 17
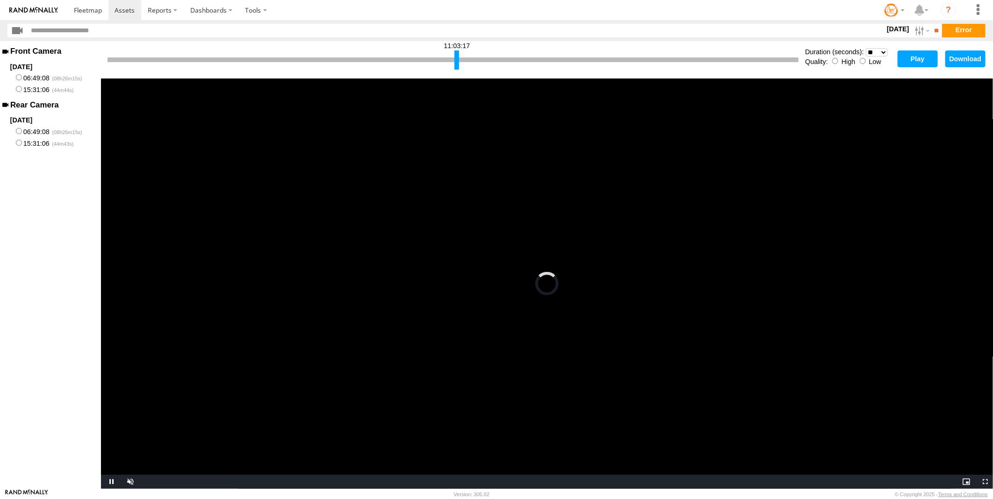
click at [880, 51] on select "* ** ** ** ** ** ** *** *** *** ***" at bounding box center [877, 52] width 22 height 9
select select "**"
click at [866, 48] on select "* ** ** ** ** ** ** *** *** *** ***" at bounding box center [877, 52] width 22 height 9
click at [909, 60] on button "Play" at bounding box center [918, 59] width 40 height 17
click at [459, 64] on div at bounding box center [458, 60] width 5 height 19
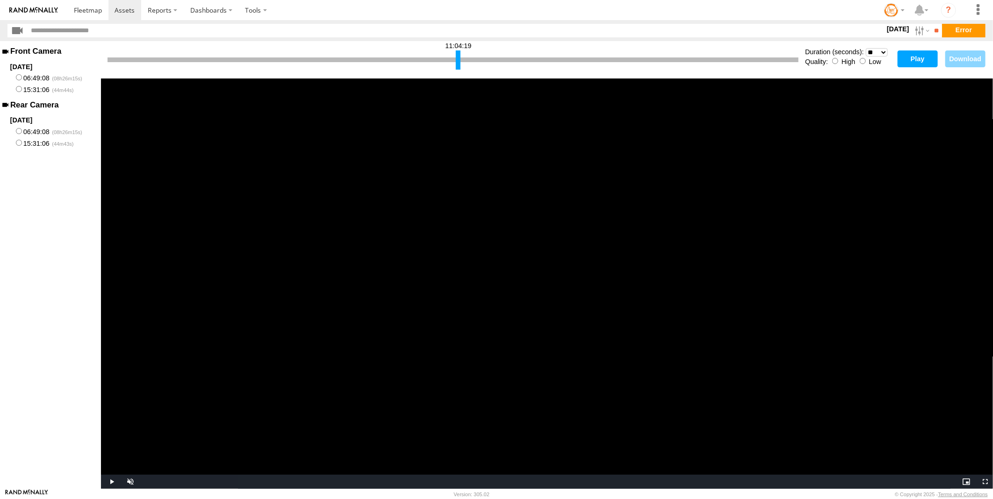
click at [910, 58] on button "Play" at bounding box center [918, 59] width 40 height 17
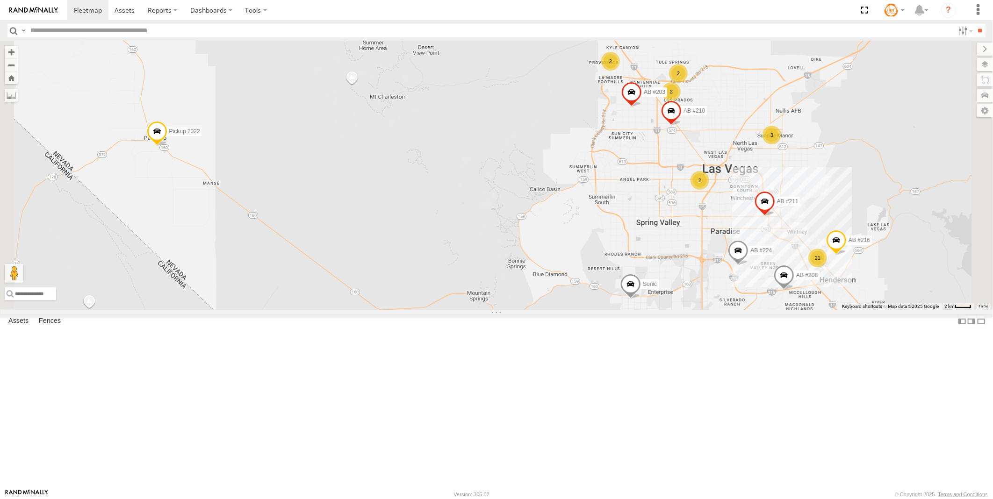
click at [0, 0] on link at bounding box center [0, 0] width 0 height 0
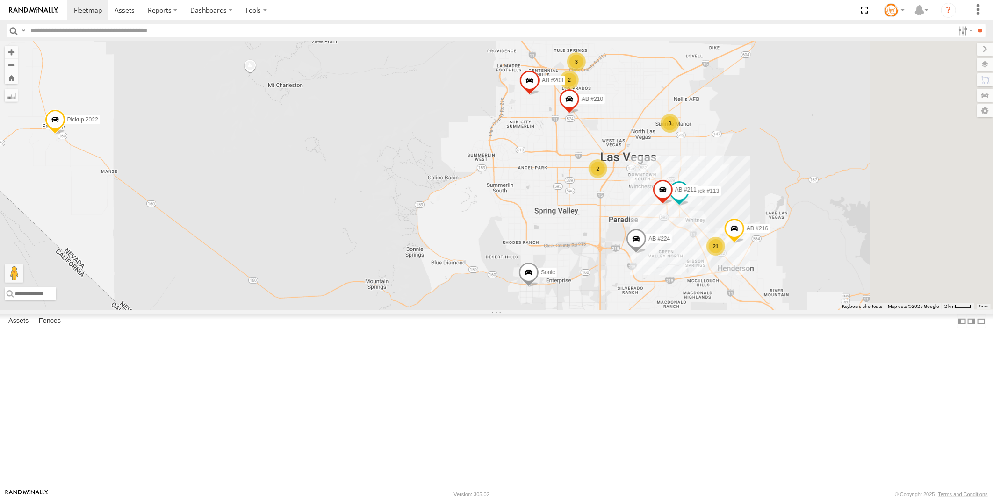
drag, startPoint x: 541, startPoint y: 240, endPoint x: 356, endPoint y: 217, distance: 186.1
click at [354, 217] on div "3 2 21 AB #216 3 2 Pickup 2020 AB #210 AB #224 AB #203 Sonic Pickup 2022 AB #21…" at bounding box center [496, 175] width 993 height 269
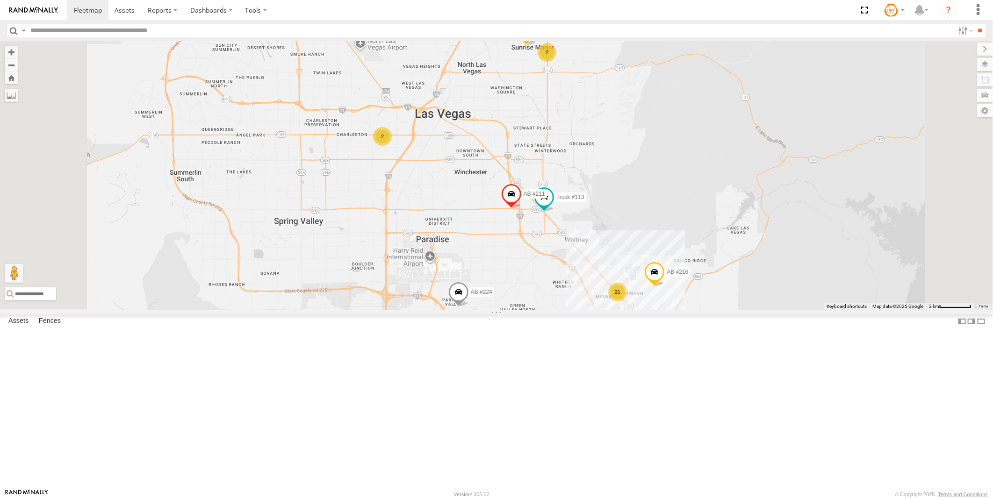
drag, startPoint x: 478, startPoint y: 251, endPoint x: 453, endPoint y: 325, distance: 78.5
click at [459, 310] on div "AB #216 Pickup 2020 AB #210 AB #224 AB #203 Sonic Pickup 2022 AB #211 Truck #11…" at bounding box center [496, 175] width 993 height 269
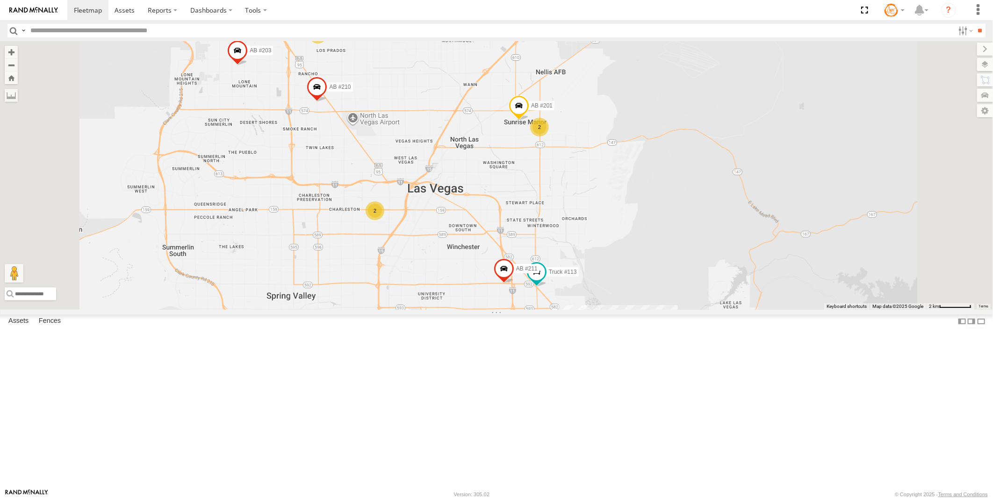
drag, startPoint x: 424, startPoint y: 246, endPoint x: 430, endPoint y: 259, distance: 14.4
click at [451, 306] on div "AB #216 Pickup 2020 AB #210 AB #224 AB #203 Sonic Pickup 2022 AB #211 Truck #11…" at bounding box center [496, 175] width 993 height 269
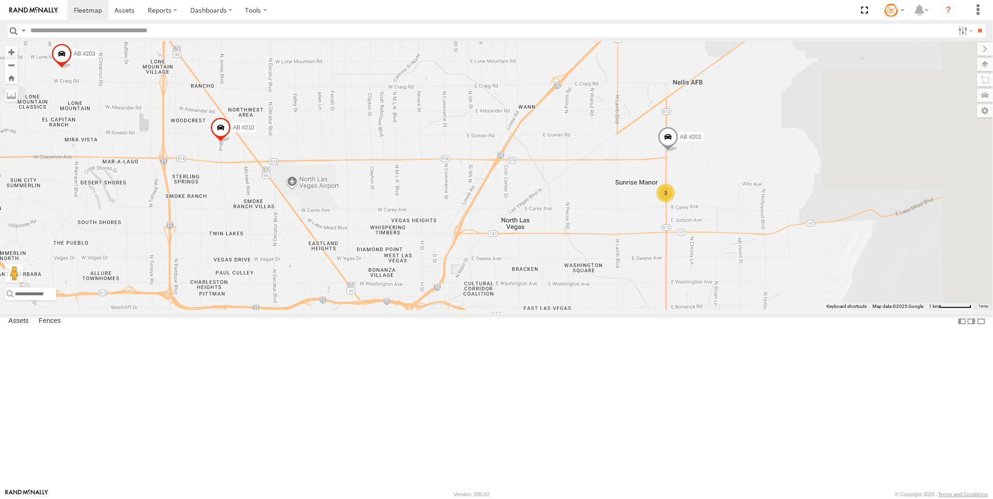
drag, startPoint x: 933, startPoint y: 203, endPoint x: 797, endPoint y: 298, distance: 165.9
click at [797, 298] on div "AB #216 Pickup 2020 AB #210 AB #224 AB #203 Sonic Pickup 2022 AB #211 AB #201 2…" at bounding box center [496, 175] width 993 height 269
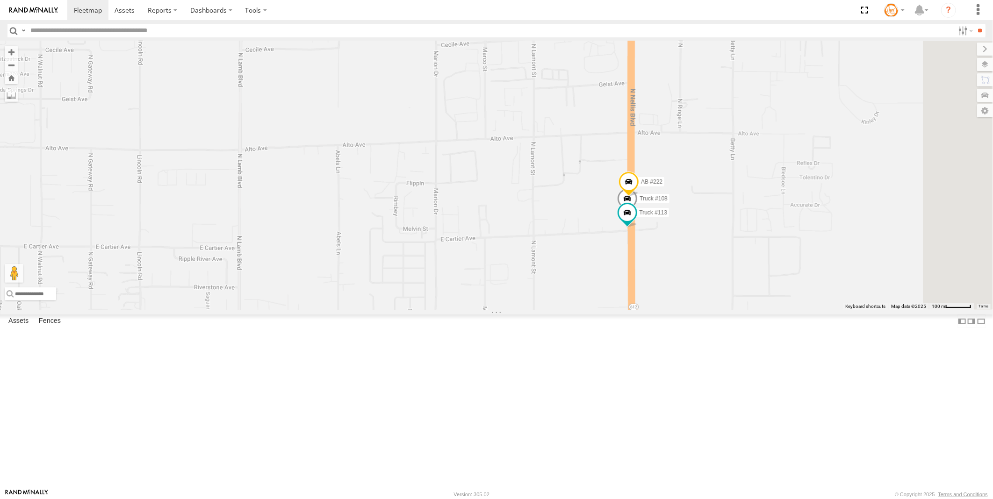
drag, startPoint x: 782, startPoint y: 277, endPoint x: 688, endPoint y: 321, distance: 103.8
click at [688, 310] on div "AB #216 Pickup 2020 AB #210 AB #224 AB #203 Sonic Pickup 2022 AB #211 AB #201 2…" at bounding box center [496, 175] width 993 height 269
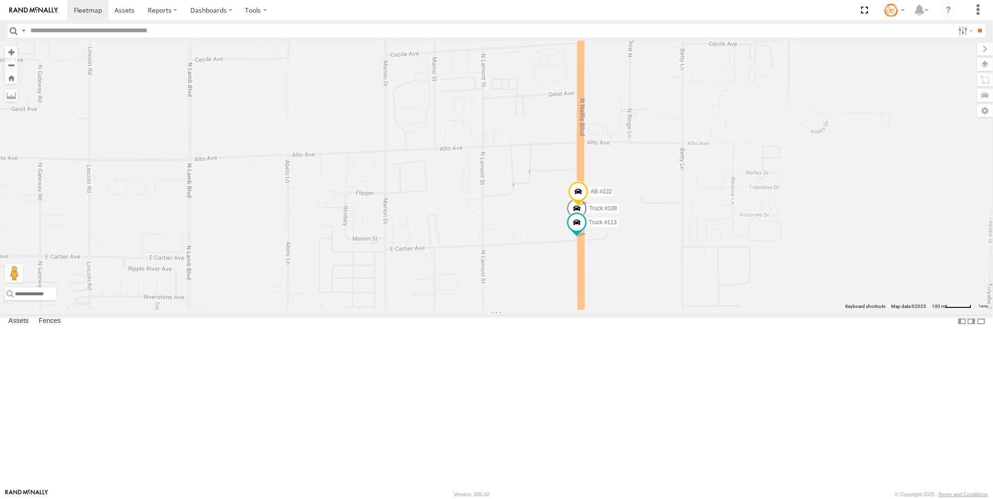
click at [587, 224] on span at bounding box center [577, 210] width 21 height 25
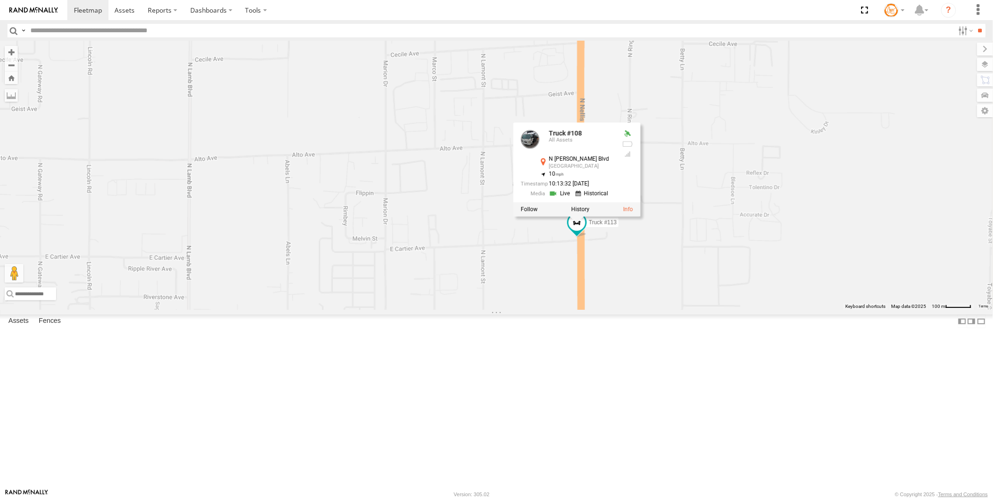
click at [573, 198] on link at bounding box center [561, 193] width 24 height 9
click at [585, 231] on span at bounding box center [577, 222] width 17 height 17
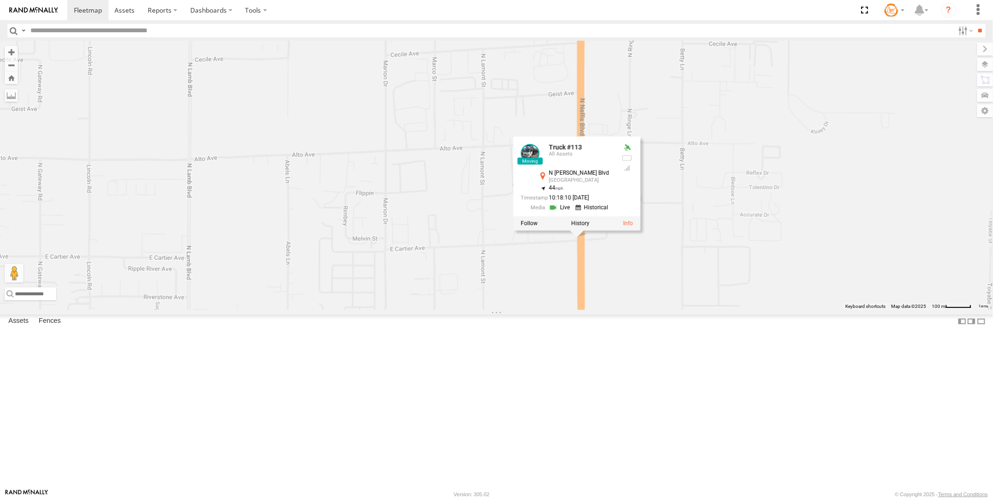
click at [573, 212] on link at bounding box center [561, 207] width 24 height 9
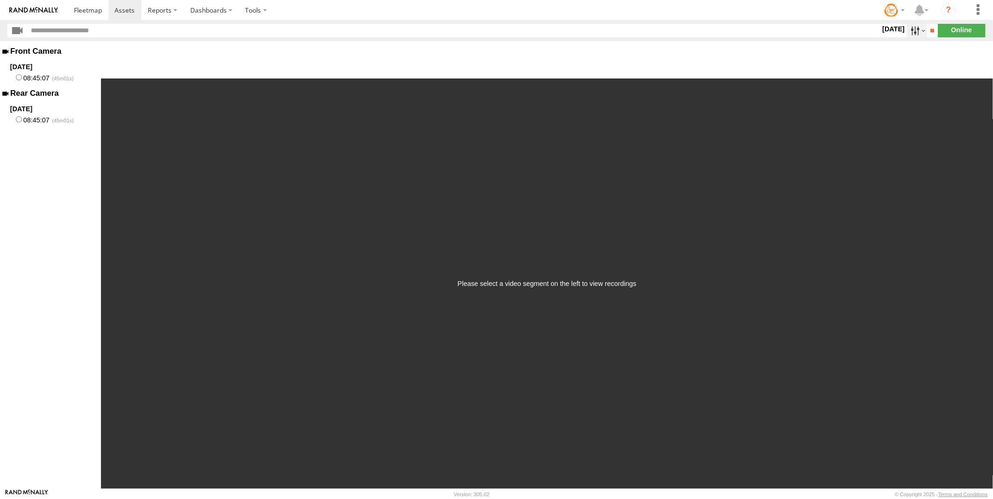
click at [907, 29] on label at bounding box center [917, 31] width 20 height 14
click at [0, 0] on label at bounding box center [0, 0] width 0 height 0
click at [931, 31] on input "**" at bounding box center [932, 31] width 11 height 14
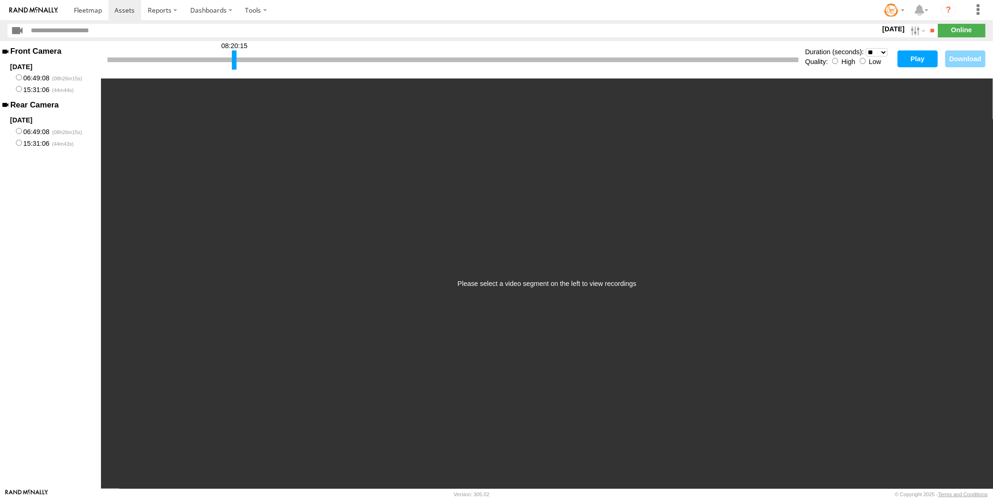
drag, startPoint x: 108, startPoint y: 64, endPoint x: 233, endPoint y: 76, distance: 125.0
click at [233, 76] on div "08:20:15 Duration (seconds): * ** ** ** ** ** ** *** *** *** *** Quality: High …" at bounding box center [547, 59] width 892 height 37
click at [881, 52] on select "* ** ** ** ** ** ** *** *** *** ***" at bounding box center [877, 52] width 22 height 9
click at [866, 48] on select "* ** ** ** ** ** ** *** *** *** ***" at bounding box center [877, 52] width 22 height 9
click at [921, 60] on button "Play" at bounding box center [918, 59] width 40 height 17
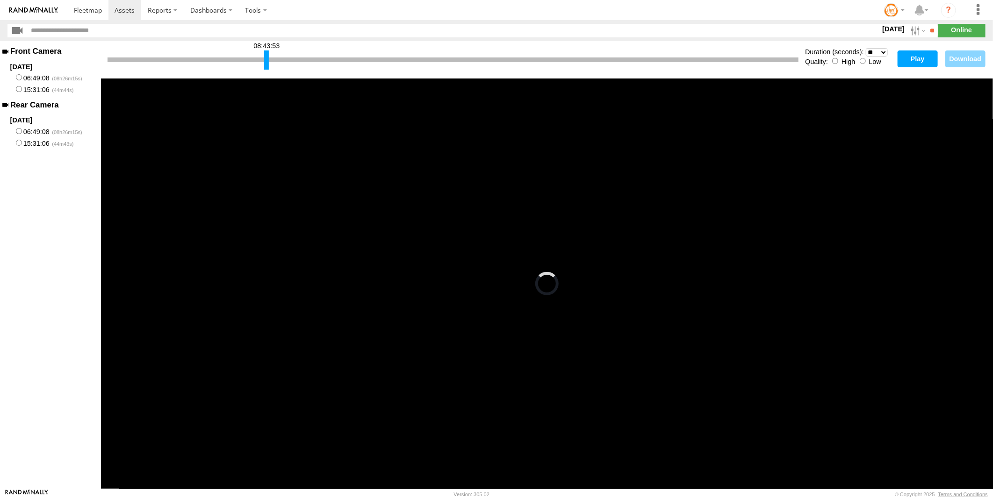
drag, startPoint x: 233, startPoint y: 59, endPoint x: 265, endPoint y: 63, distance: 32.5
click at [265, 63] on div at bounding box center [266, 60] width 5 height 19
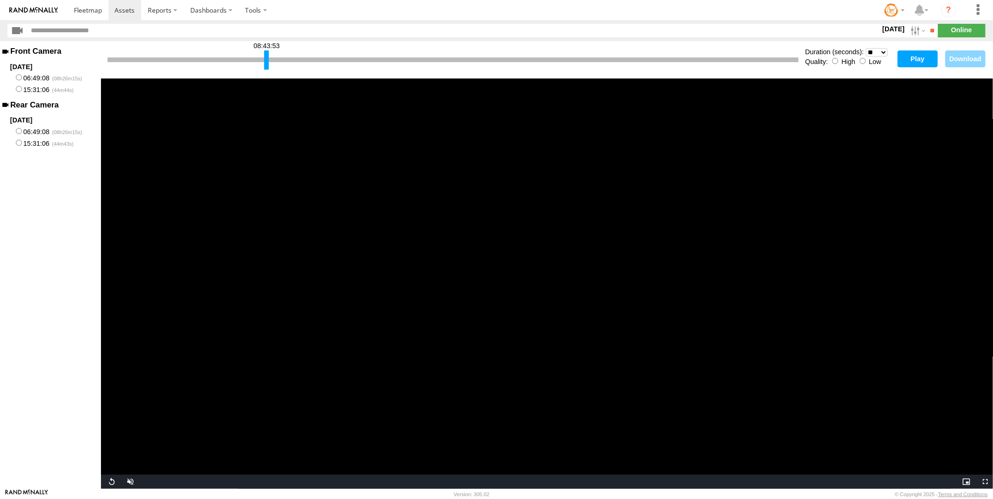
click at [910, 55] on button "Play" at bounding box center [918, 59] width 40 height 17
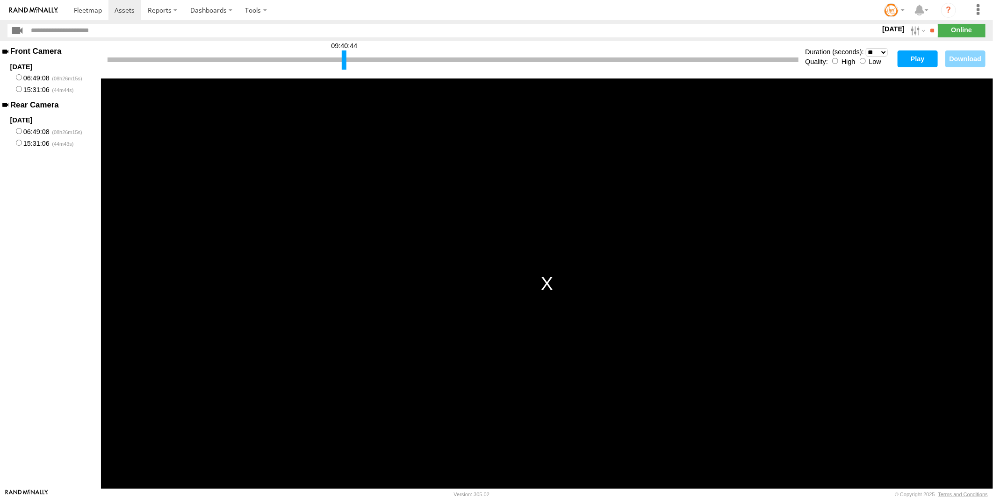
drag, startPoint x: 267, startPoint y: 65, endPoint x: 344, endPoint y: 61, distance: 77.7
click at [344, 61] on div at bounding box center [344, 60] width 5 height 19
click at [917, 59] on button "Play" at bounding box center [918, 59] width 40 height 17
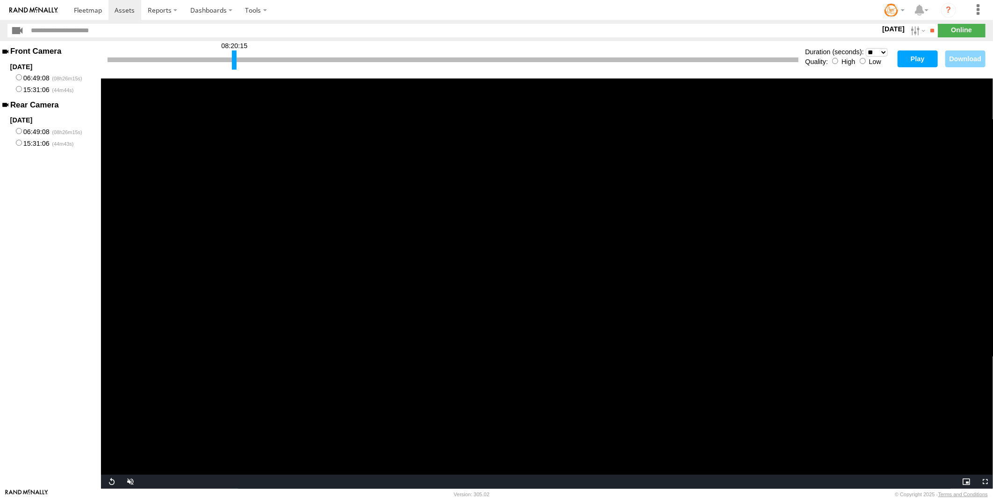
click at [235, 58] on div at bounding box center [234, 60] width 5 height 19
click at [913, 55] on button "Play" at bounding box center [918, 59] width 40 height 17
drag, startPoint x: 235, startPoint y: 64, endPoint x: 230, endPoint y: 65, distance: 5.7
click at [230, 65] on div at bounding box center [228, 60] width 5 height 19
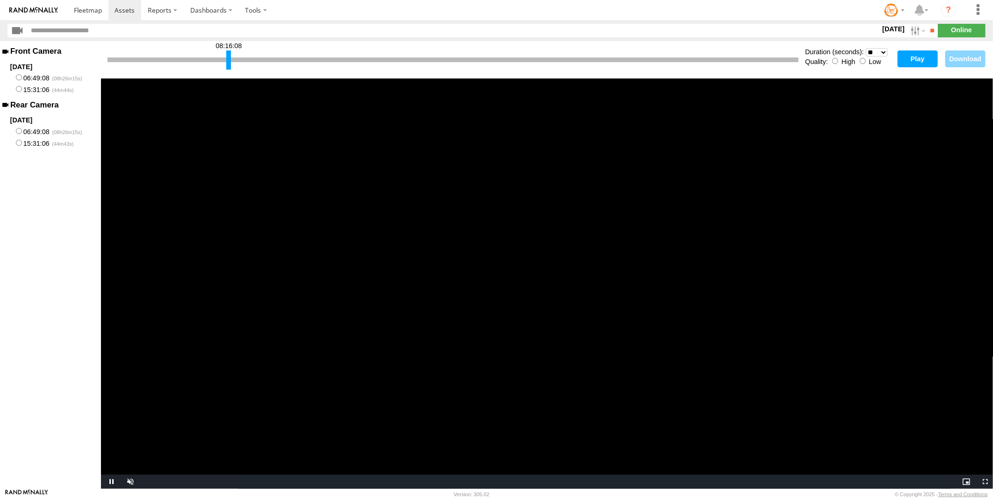
click at [909, 56] on button "Play" at bounding box center [918, 59] width 40 height 17
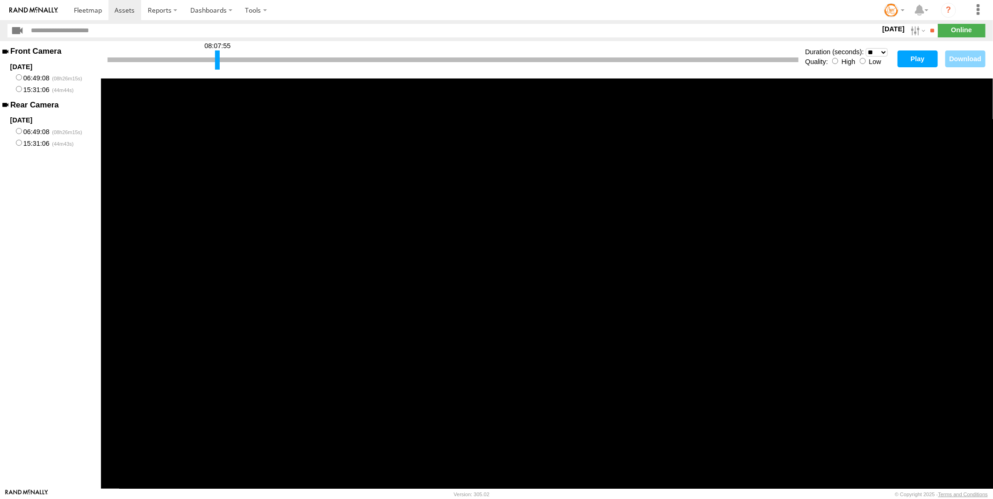
drag, startPoint x: 228, startPoint y: 62, endPoint x: 217, endPoint y: 66, distance: 12.0
click at [217, 66] on div at bounding box center [217, 60] width 5 height 19
click at [216, 66] on div at bounding box center [217, 60] width 5 height 19
click at [240, 58] on div at bounding box center [453, 60] width 691 height 5
click at [247, 58] on div at bounding box center [453, 60] width 691 height 5
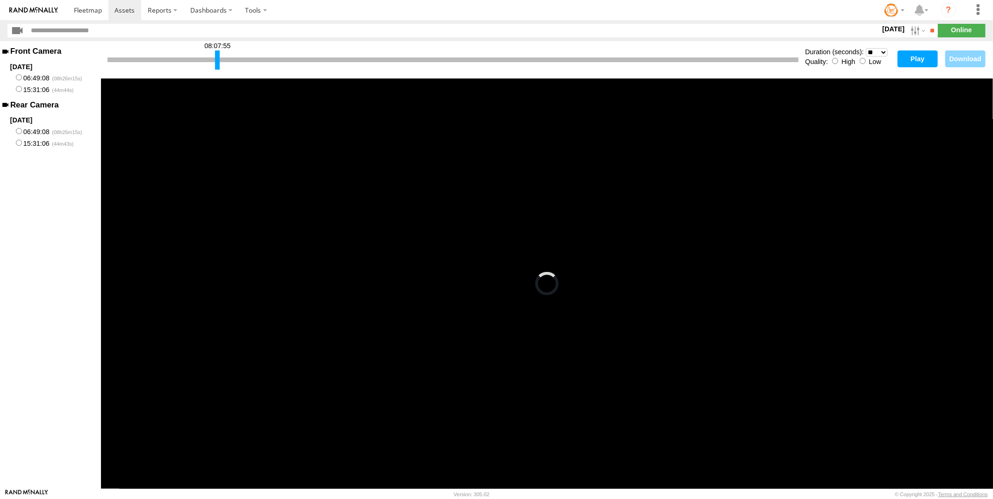
drag, startPoint x: 214, startPoint y: 61, endPoint x: 226, endPoint y: 60, distance: 12.2
click at [226, 60] on div at bounding box center [453, 60] width 691 height 5
drag, startPoint x: 212, startPoint y: 61, endPoint x: 232, endPoint y: 59, distance: 19.7
click at [232, 59] on div at bounding box center [453, 60] width 691 height 5
drag, startPoint x: 217, startPoint y: 59, endPoint x: 248, endPoint y: 59, distance: 31.3
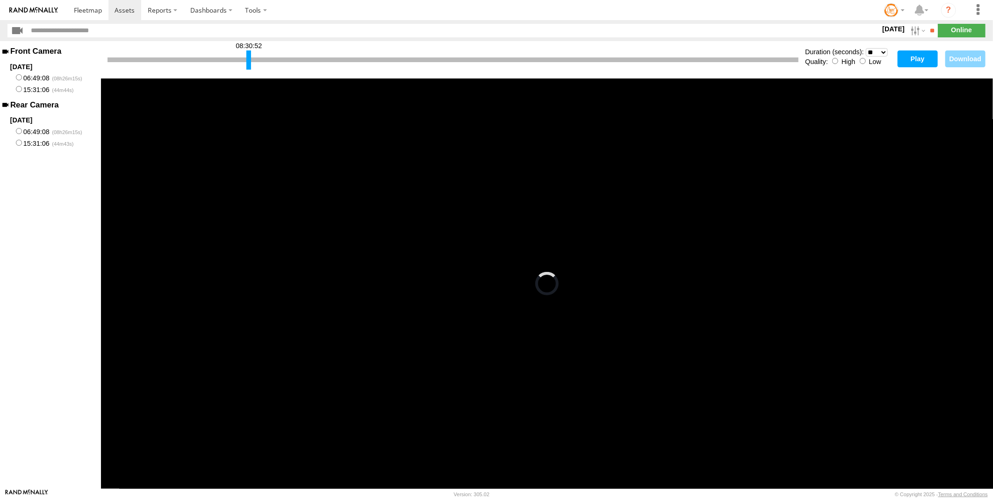
click at [248, 59] on div at bounding box center [248, 60] width 5 height 19
click at [908, 58] on button "Play" at bounding box center [918, 59] width 40 height 17
drag, startPoint x: 246, startPoint y: 58, endPoint x: 240, endPoint y: 61, distance: 6.7
click at [240, 61] on div at bounding box center [242, 60] width 5 height 19
drag, startPoint x: 244, startPoint y: 59, endPoint x: 442, endPoint y: 57, distance: 197.8
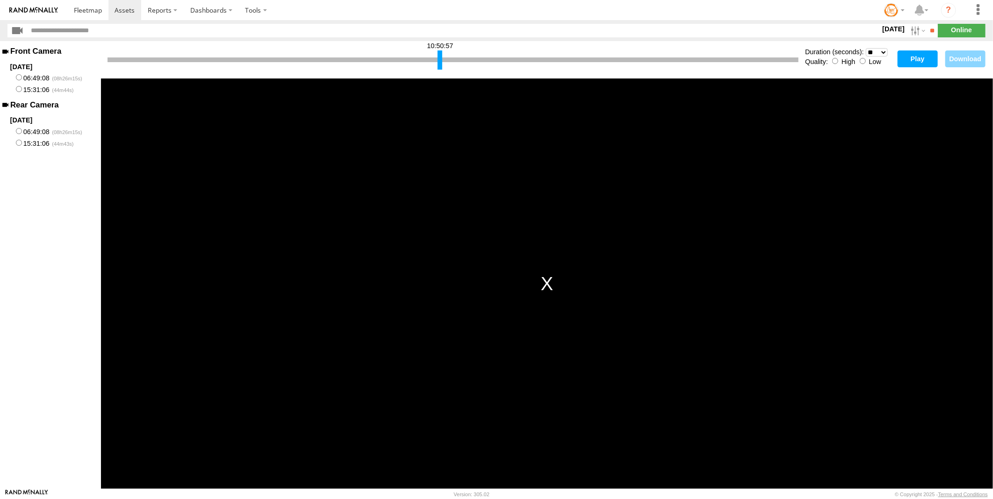
click at [442, 57] on div at bounding box center [440, 60] width 5 height 19
click at [922, 61] on button "Play" at bounding box center [918, 59] width 40 height 17
click at [876, 50] on select "* ** ** ** ** ** ** *** *** *** ***" at bounding box center [877, 52] width 22 height 9
click at [866, 48] on select "* ** ** ** ** ** ** *** *** *** ***" at bounding box center [877, 52] width 22 height 9
click at [914, 58] on button "Play" at bounding box center [918, 59] width 40 height 17
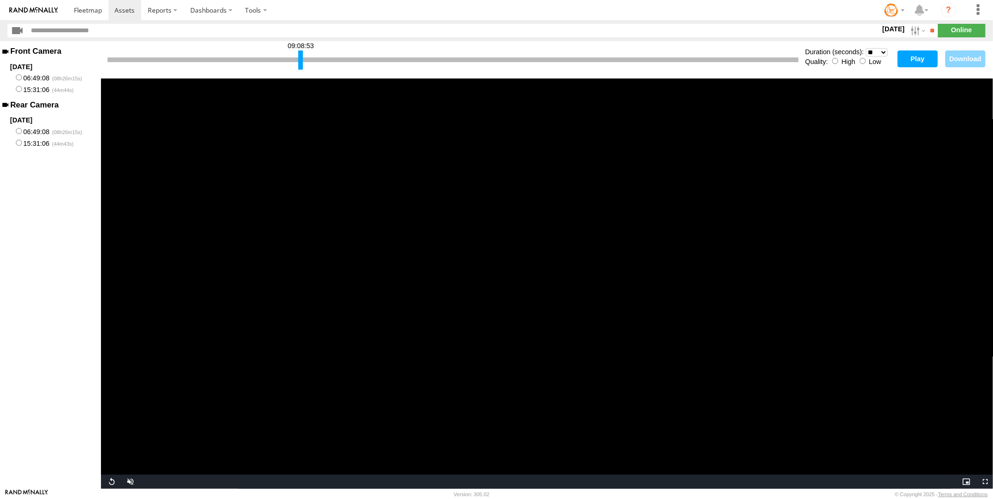
drag, startPoint x: 438, startPoint y: 58, endPoint x: 298, endPoint y: 61, distance: 139.4
click at [298, 61] on div at bounding box center [300, 60] width 5 height 19
click at [885, 29] on label "11 Aug 25" at bounding box center [894, 29] width 26 height 10
click at [0, 0] on label at bounding box center [0, 0] width 0 height 0
click at [931, 31] on input "**" at bounding box center [932, 31] width 11 height 14
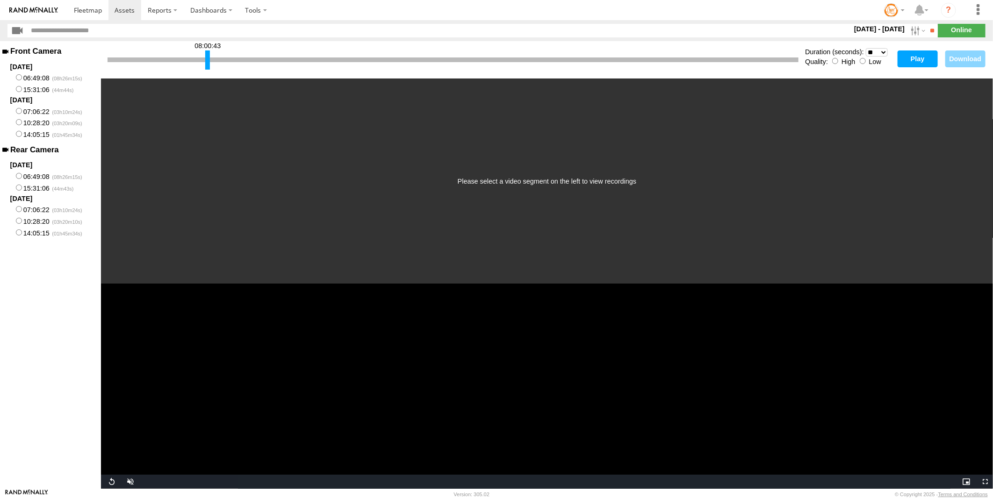
drag, startPoint x: 110, startPoint y: 59, endPoint x: 206, endPoint y: 62, distance: 95.9
click at [206, 62] on div at bounding box center [207, 60] width 5 height 19
click at [274, 70] on div "08:00:43" at bounding box center [453, 60] width 691 height 24
click at [924, 61] on button "Play" at bounding box center [918, 59] width 40 height 17
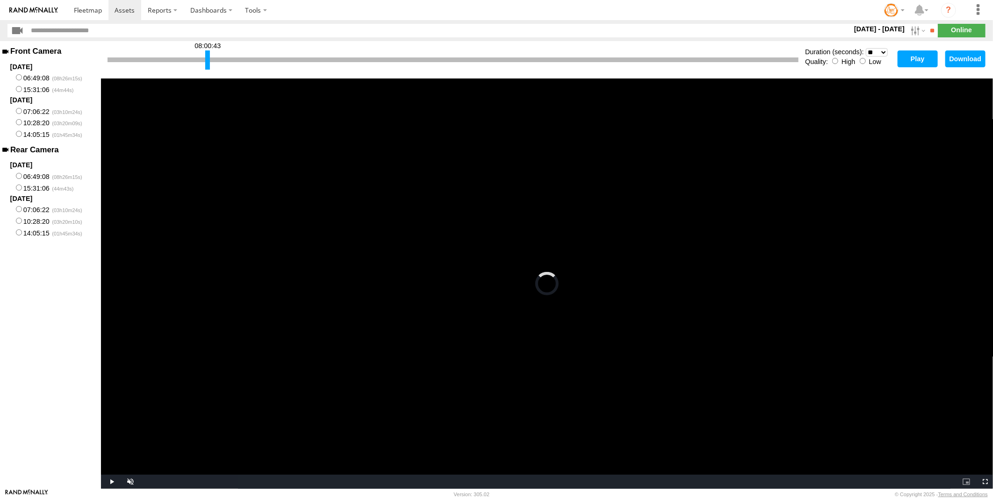
click at [866, 66] on div "Duration (seconds): * ** ** ** ** ** ** *** *** *** *** Quality: High Low" at bounding box center [848, 60] width 87 height 24
click at [920, 59] on button "Play" at bounding box center [918, 59] width 40 height 17
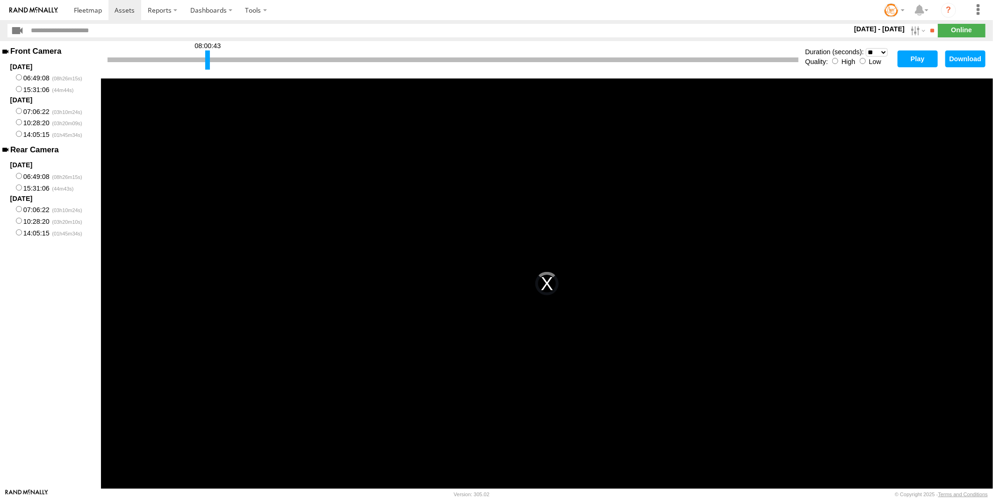
click at [913, 59] on button "Play" at bounding box center [918, 59] width 40 height 17
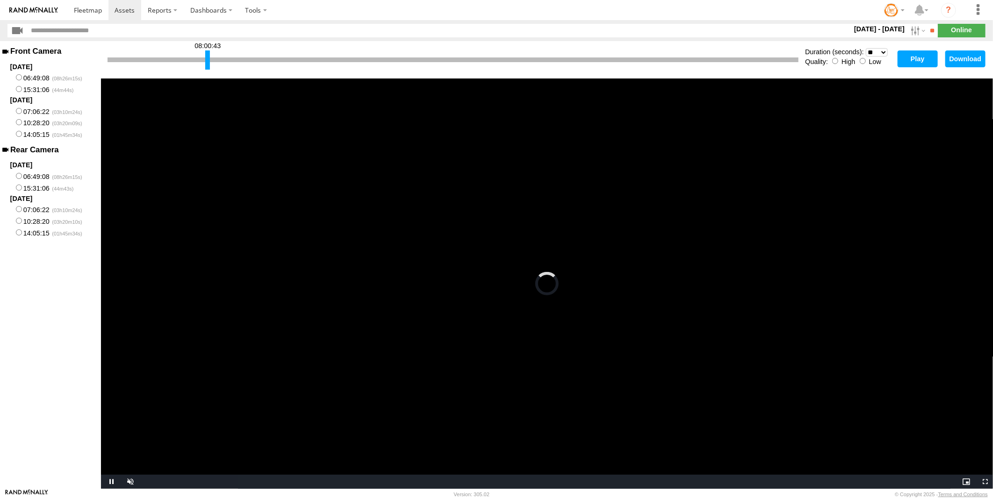
click at [886, 50] on select "* ** ** ** ** ** ** *** *** *** ***" at bounding box center [877, 52] width 22 height 9
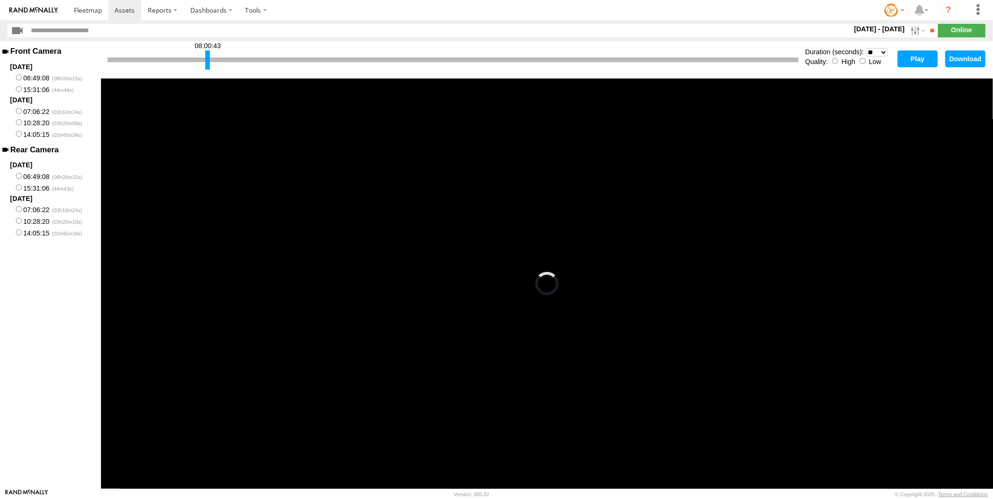
select select "**"
click at [866, 48] on select "* ** ** ** ** ** ** *** *** *** ***" at bounding box center [877, 52] width 22 height 9
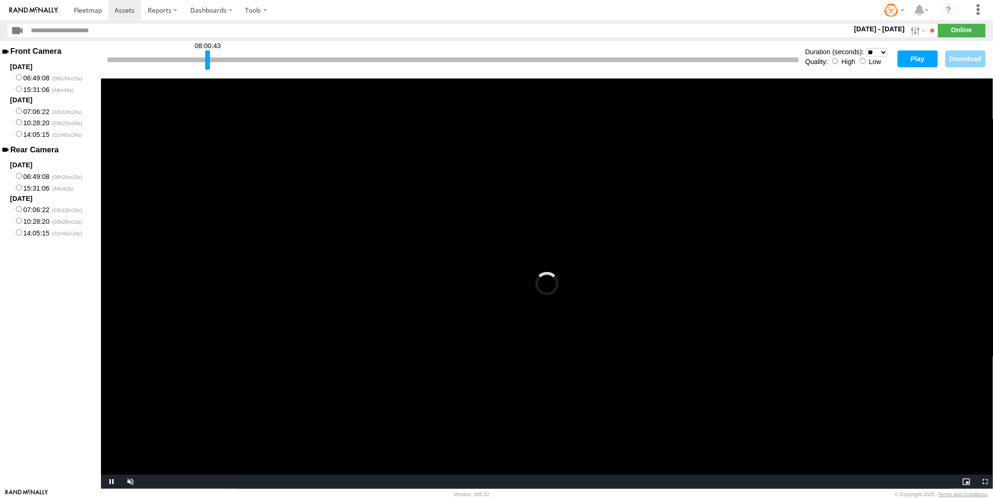
click at [908, 59] on button "Play" at bounding box center [918, 59] width 40 height 17
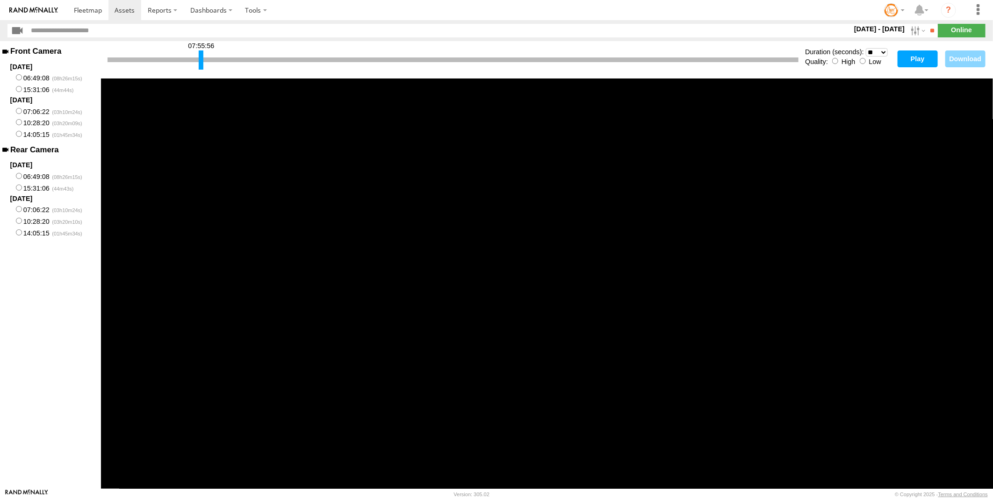
drag, startPoint x: 206, startPoint y: 64, endPoint x: 200, endPoint y: 67, distance: 7.3
click at [200, 67] on div at bounding box center [201, 60] width 5 height 19
click at [909, 57] on button "Play" at bounding box center [918, 59] width 40 height 17
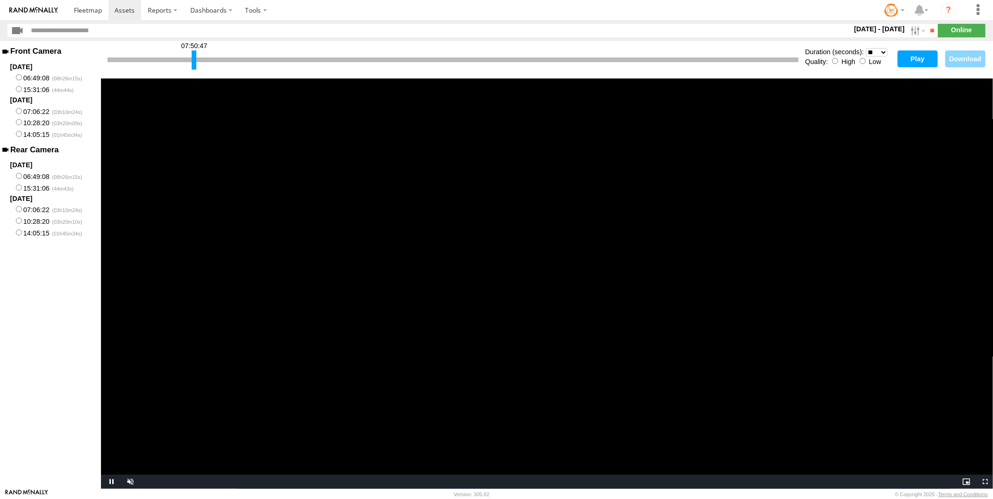
drag, startPoint x: 201, startPoint y: 63, endPoint x: 194, endPoint y: 66, distance: 7.6
click at [194, 66] on div at bounding box center [194, 60] width 5 height 19
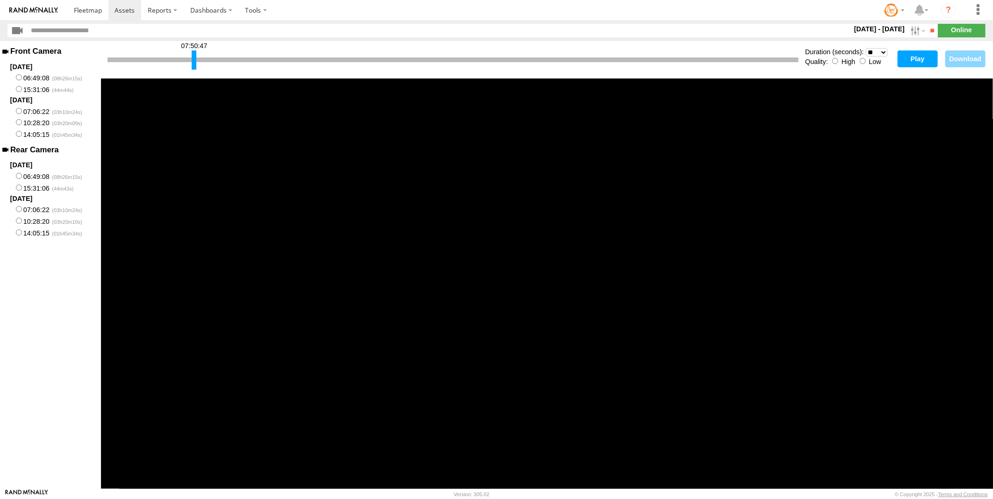
click at [900, 60] on button "Play" at bounding box center [918, 59] width 40 height 17
drag, startPoint x: 195, startPoint y: 60, endPoint x: 215, endPoint y: 64, distance: 20.0
click at [215, 64] on div at bounding box center [213, 60] width 5 height 19
click at [914, 58] on button "Play" at bounding box center [918, 59] width 40 height 17
click at [226, 59] on div at bounding box center [226, 60] width 5 height 19
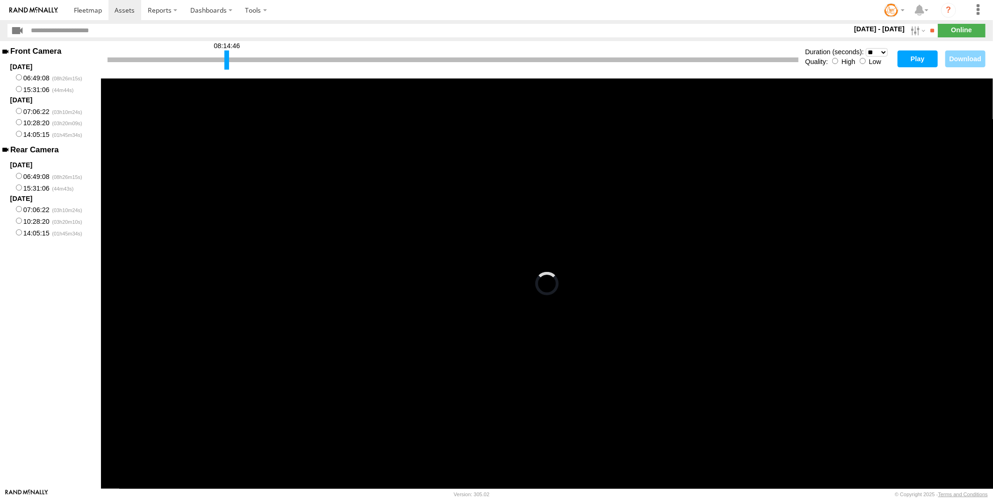
click at [920, 57] on button "Play" at bounding box center [918, 59] width 40 height 17
drag, startPoint x: 227, startPoint y: 65, endPoint x: 248, endPoint y: 61, distance: 21.8
click at [248, 61] on div at bounding box center [248, 60] width 5 height 19
click at [925, 57] on button "Play" at bounding box center [918, 59] width 40 height 17
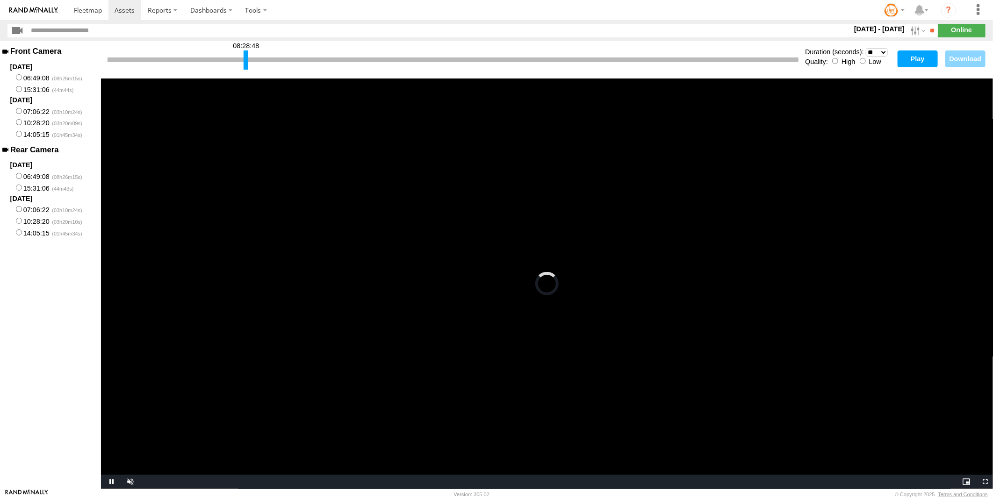
click at [246, 64] on div at bounding box center [246, 60] width 5 height 19
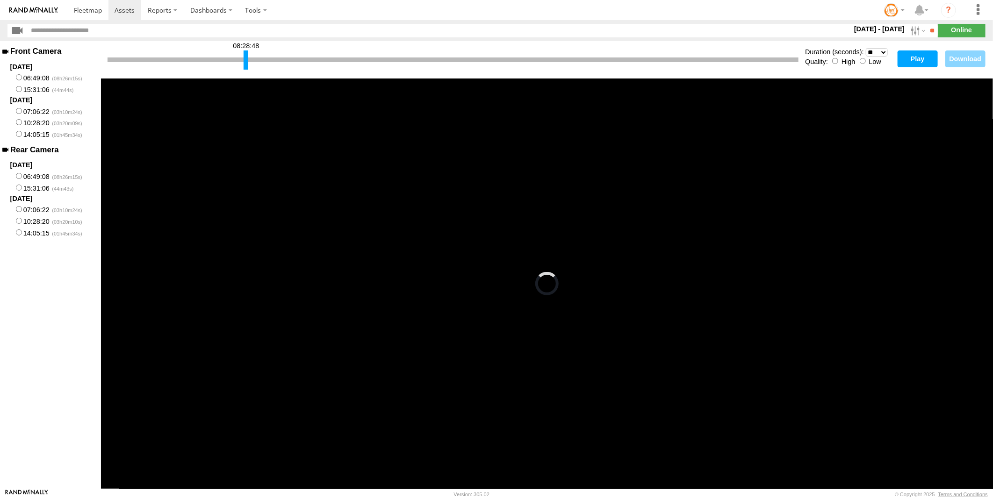
click at [920, 58] on button "Play" at bounding box center [918, 59] width 40 height 17
drag, startPoint x: 245, startPoint y: 58, endPoint x: 206, endPoint y: 65, distance: 39.3
click at [206, 65] on div at bounding box center [207, 60] width 5 height 19
click at [906, 58] on button "Play" at bounding box center [918, 59] width 40 height 17
click at [209, 62] on div at bounding box center [207, 60] width 5 height 19
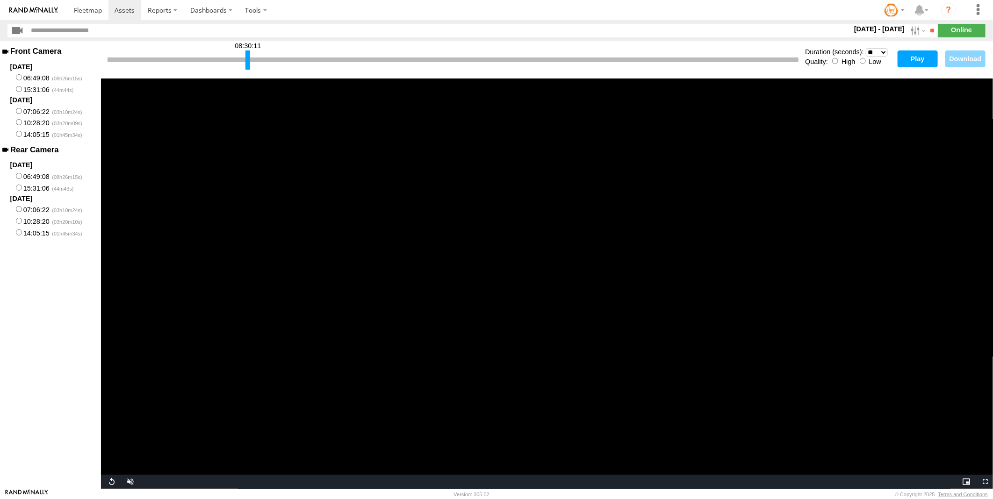
drag, startPoint x: 206, startPoint y: 62, endPoint x: 246, endPoint y: 67, distance: 40.5
click at [246, 67] on div at bounding box center [247, 60] width 5 height 19
click at [908, 58] on button "Play" at bounding box center [918, 59] width 40 height 17
drag, startPoint x: 248, startPoint y: 67, endPoint x: 241, endPoint y: 69, distance: 7.4
click at [241, 69] on div "08:25:02" at bounding box center [453, 60] width 691 height 24
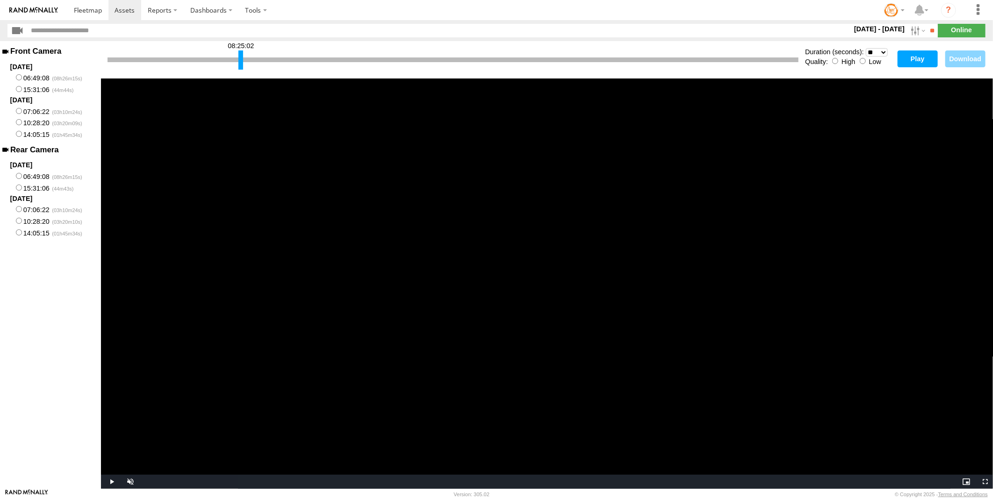
click at [906, 58] on button "Play" at bounding box center [918, 59] width 40 height 17
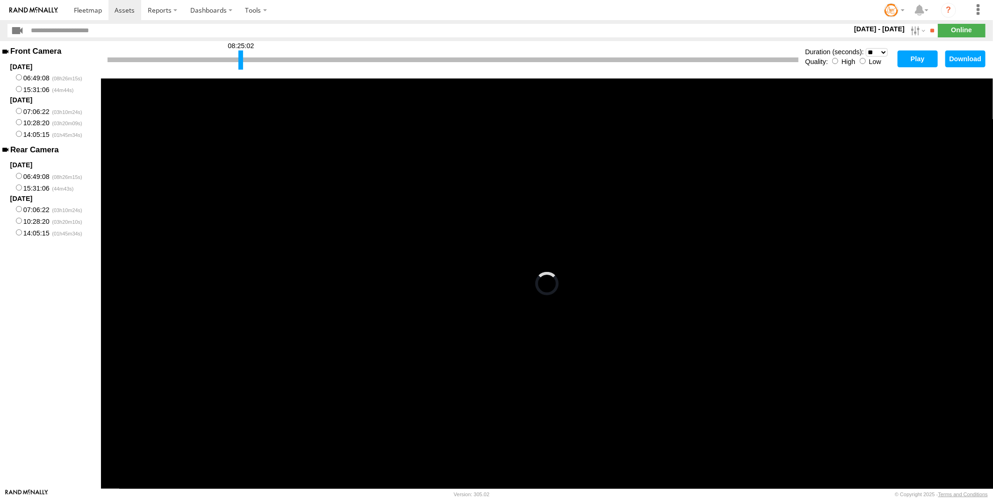
click at [881, 51] on select "* ** ** ** ** ** ** *** *** *** ***" at bounding box center [877, 52] width 22 height 9
click at [242, 56] on div at bounding box center [242, 60] width 5 height 19
click at [915, 53] on button "Play" at bounding box center [918, 59] width 40 height 17
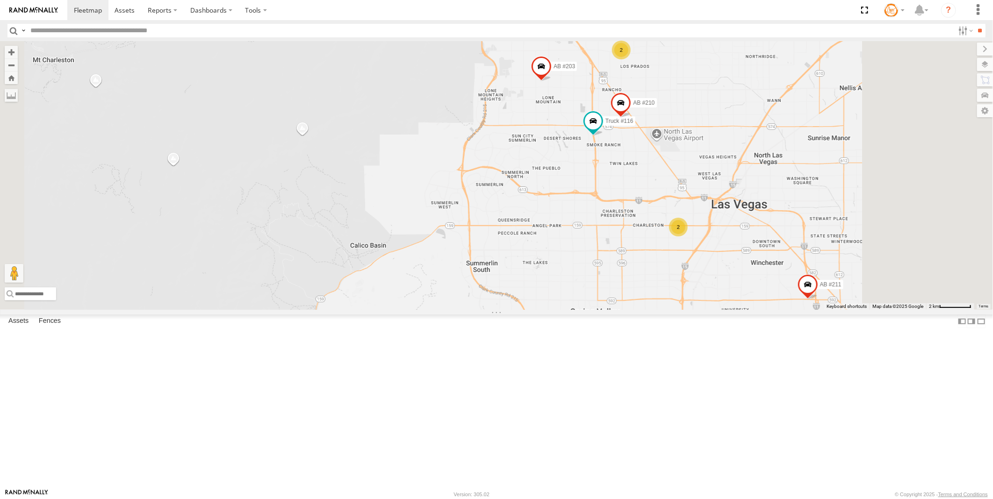
drag, startPoint x: 858, startPoint y: 210, endPoint x: 768, endPoint y: 363, distance: 176.9
click at [768, 310] on div "AB #216 Pickup 2020 AB #224 AB #203 Sonic Pickup 2022 AB #211 2 2 2 AB #210 Tru…" at bounding box center [496, 175] width 993 height 269
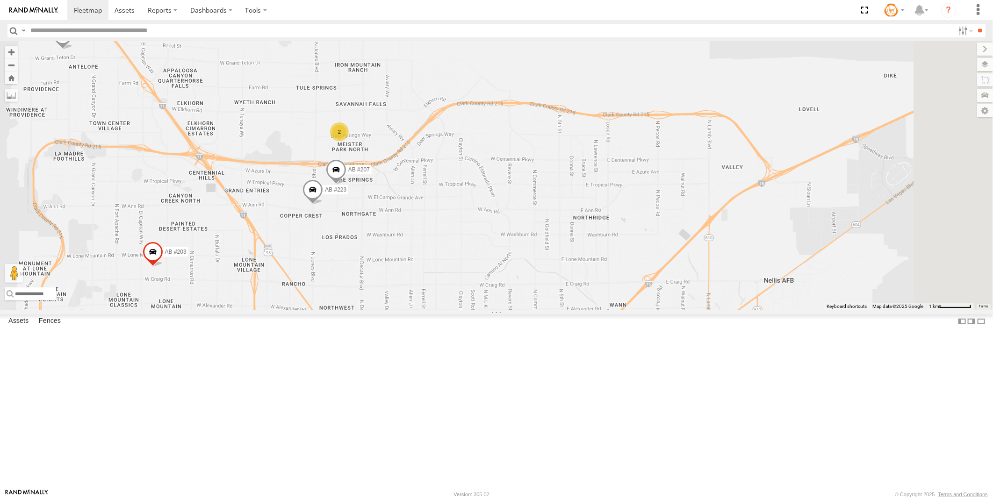
drag, startPoint x: 805, startPoint y: 286, endPoint x: 551, endPoint y: 297, distance: 254.6
click at [551, 297] on div "AB #216 Pickup 2020 AB #224 AB #203 Sonic Pickup 2022 AB #211 AB #210 Truck #11…" at bounding box center [496, 175] width 993 height 269
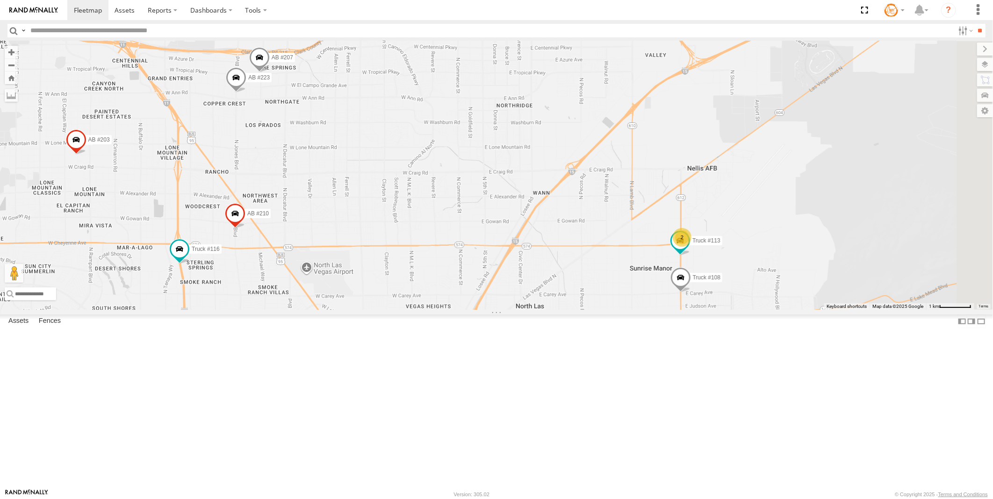
drag, startPoint x: 685, startPoint y: 348, endPoint x: 617, endPoint y: 267, distance: 106.3
click at [617, 267] on div "AB #216 Pickup 2020 AB #224 AB #203 Sonic Pickup 2022 AB #211 AB #210 Truck #11…" at bounding box center [496, 175] width 993 height 269
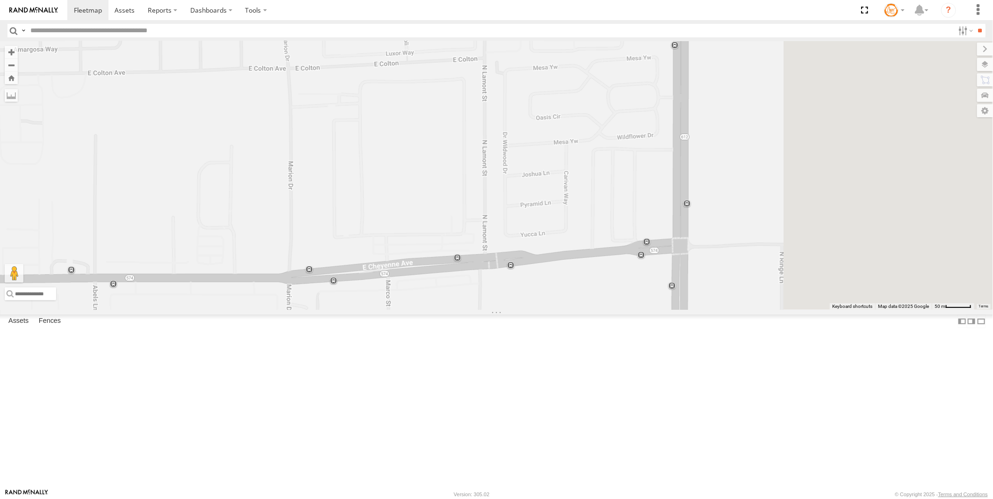
drag, startPoint x: 754, startPoint y: 305, endPoint x: 624, endPoint y: 332, distance: 132.3
click at [624, 310] on div "AB #216 Pickup 2020 AB #224 AB #203 Sonic Pickup 2022 AB #211 AB #210 Truck #11…" at bounding box center [496, 175] width 993 height 269
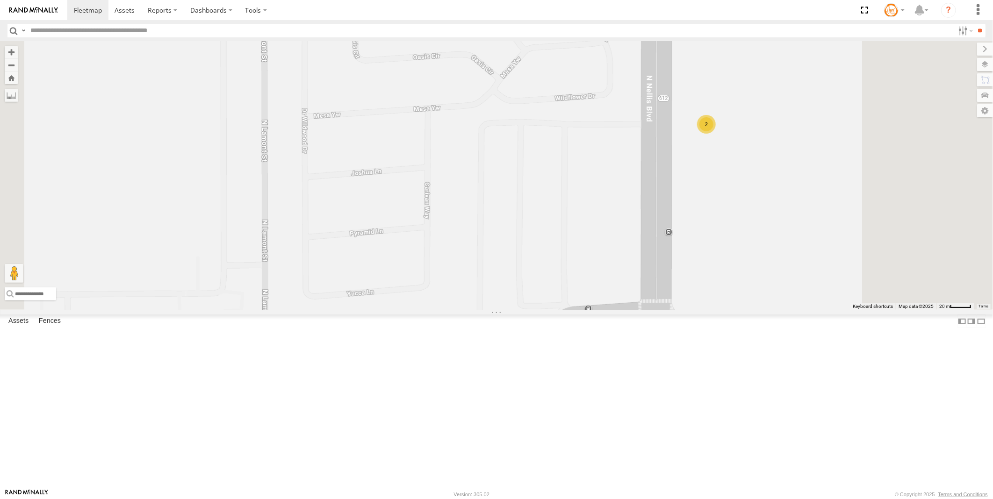
drag, startPoint x: 702, startPoint y: 305, endPoint x: 647, endPoint y: 364, distance: 80.7
click at [646, 310] on div "AB #216 Pickup 2020 AB #224 AB #203 Sonic Pickup 2022 AB #211 AB #210 Truck #11…" at bounding box center [496, 175] width 993 height 269
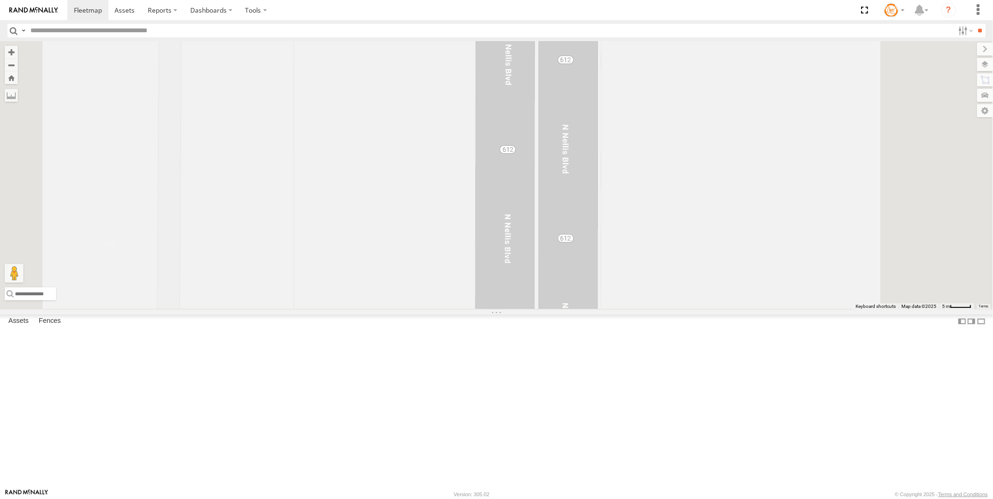
drag, startPoint x: 822, startPoint y: 322, endPoint x: 765, endPoint y: 140, distance: 190.3
click at [777, 125] on div "AB #216 Pickup 2020 AB #224 AB #203 Sonic Pickup 2022 AB #211 AB #210 Truck #11…" at bounding box center [496, 175] width 993 height 269
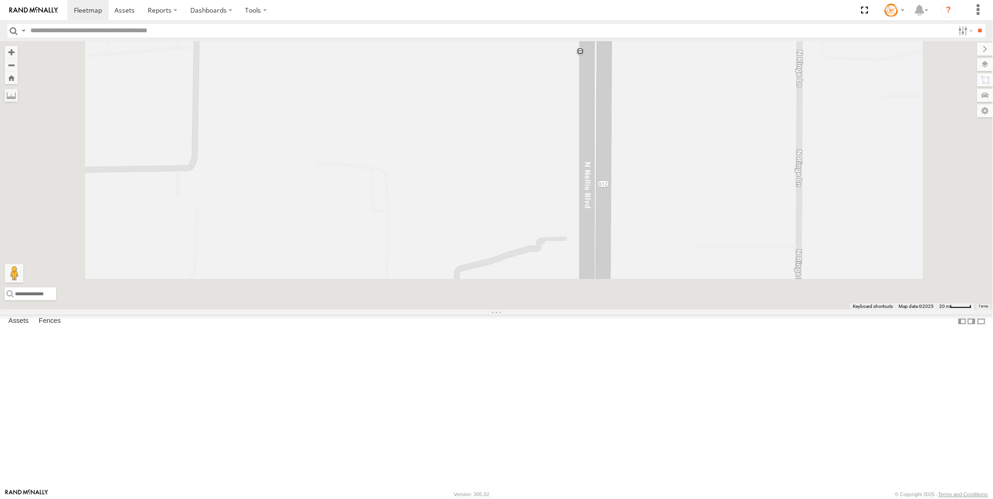
drag, startPoint x: 758, startPoint y: 363, endPoint x: 729, endPoint y: 97, distance: 267.6
click at [732, 93] on div "AB #216 Pickup 2020 AB #224 AB #203 Sonic Pickup 2022 AB #211 AB #210 Truck #11…" at bounding box center [496, 175] width 993 height 269
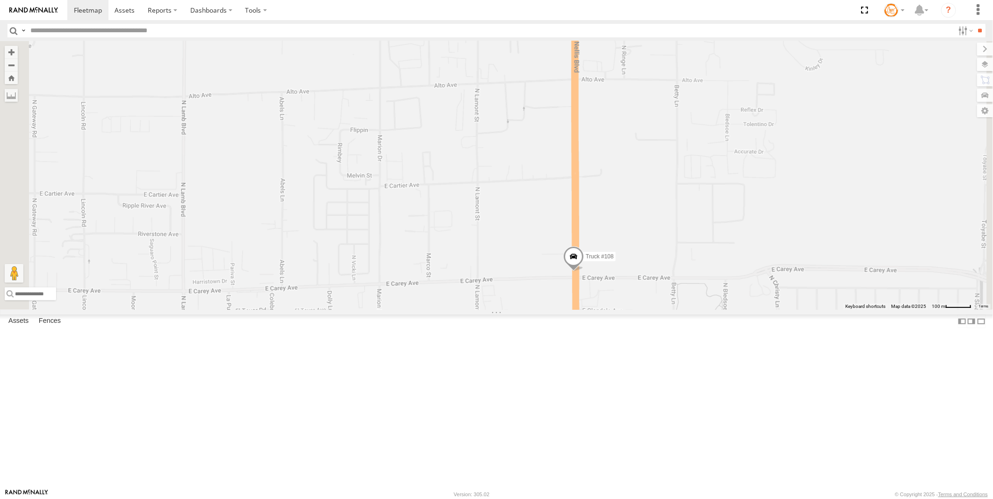
drag, startPoint x: 804, startPoint y: 342, endPoint x: 757, endPoint y: 158, distance: 190.3
click at [757, 158] on div "AB #216 Pickup 2020 AB #224 AB #203 Sonic Pickup 2022 AB #211 AB #210 Truck #11…" at bounding box center [496, 175] width 993 height 269
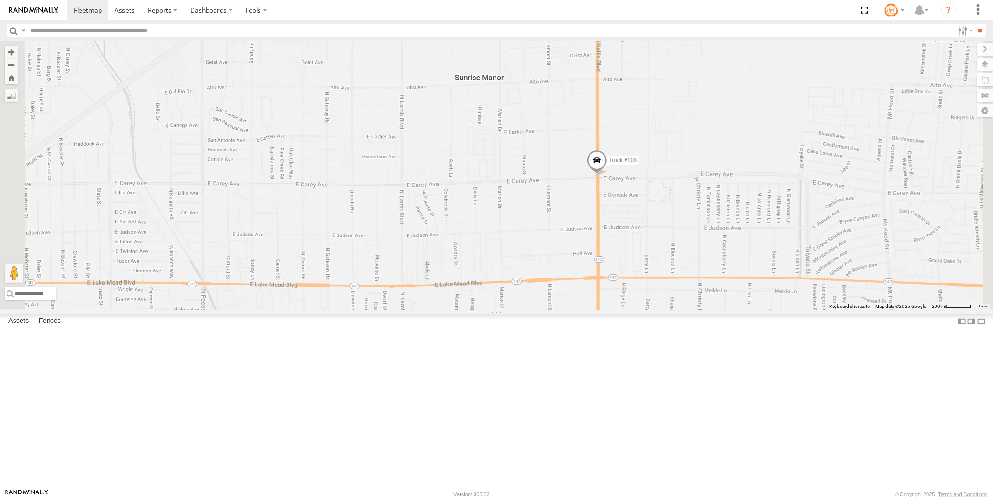
click at [607, 175] on span at bounding box center [597, 162] width 21 height 25
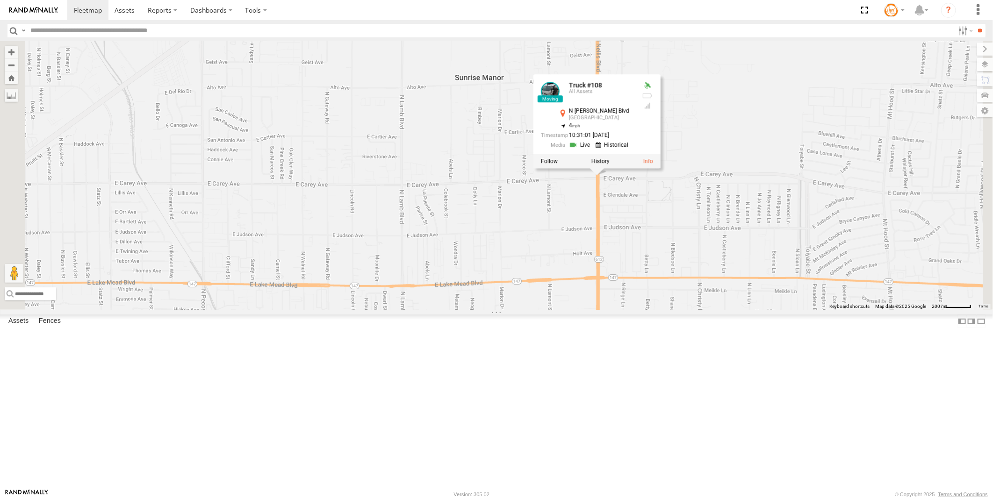
click at [593, 150] on link at bounding box center [581, 145] width 24 height 9
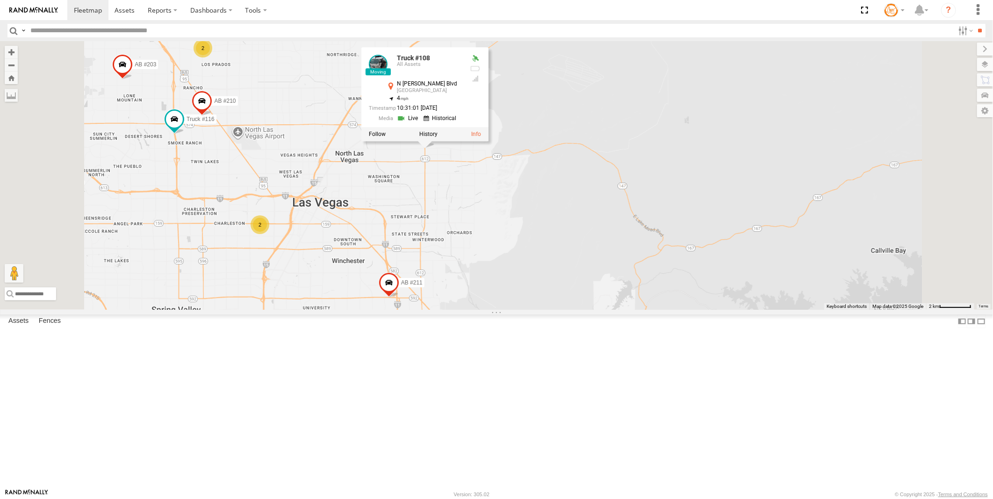
drag, startPoint x: 423, startPoint y: 258, endPoint x: 486, endPoint y: 250, distance: 64.1
click at [486, 250] on div "AB #216 Pickup 2020 AB #224 AB #203 Sonic Pickup 2022 AB #211 AB #210 Truck #11…" at bounding box center [496, 175] width 993 height 269
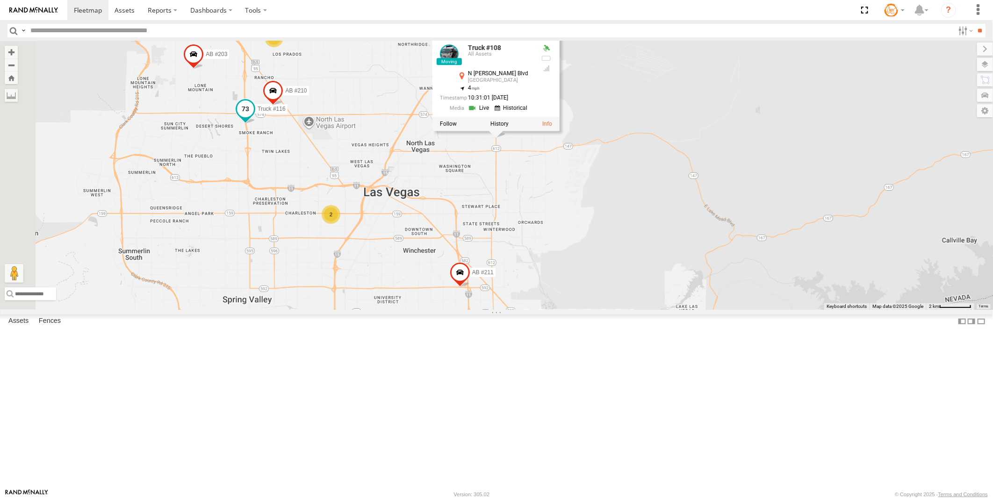
click at [254, 117] on span at bounding box center [245, 108] width 17 height 17
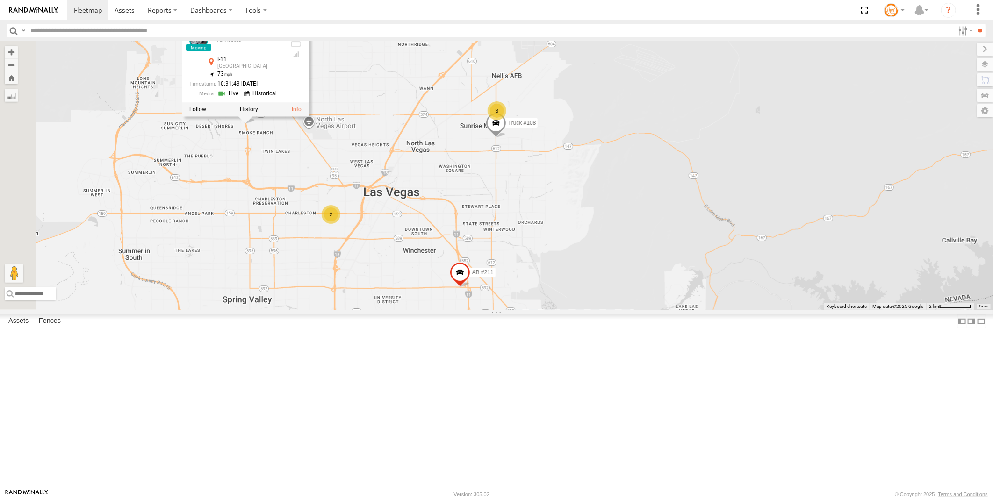
click at [241, 98] on link at bounding box center [229, 93] width 24 height 9
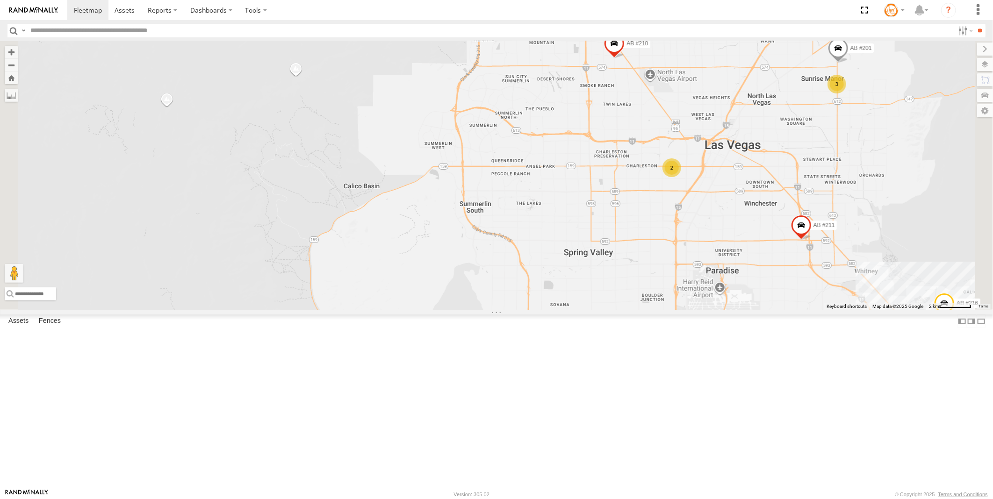
drag, startPoint x: 757, startPoint y: 237, endPoint x: 751, endPoint y: 343, distance: 106.8
click at [763, 310] on div "AB #216 Pickup 2020 AB #210 AB #224 AB #203 Sonic Pickup 2022 AB #211 AB #201 2…" at bounding box center [496, 175] width 993 height 269
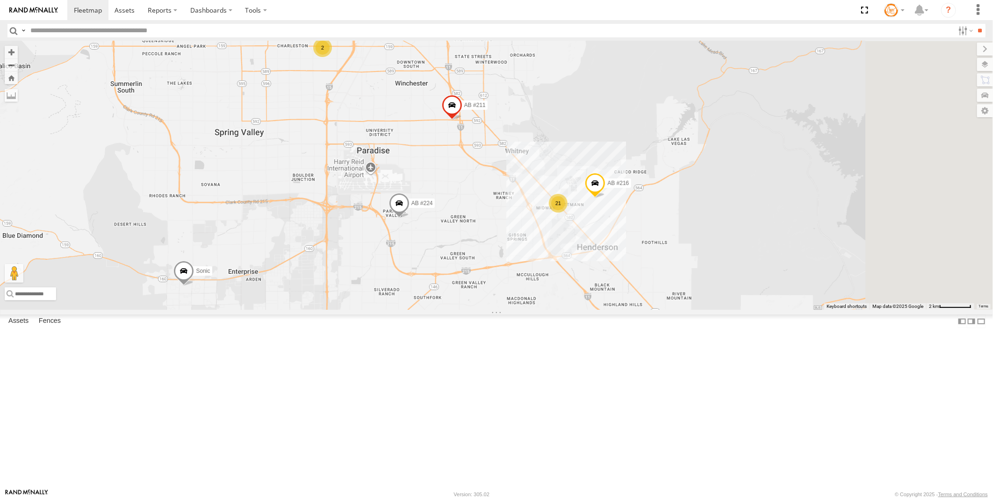
drag, startPoint x: 840, startPoint y: 424, endPoint x: 596, endPoint y: 288, distance: 279.7
click at [596, 288] on div "AB #216 Pickup 2020 AB #210 AB #224 AB #203 Sonic Pickup 2022 AB #211 3 2 21 AB…" at bounding box center [496, 175] width 993 height 269
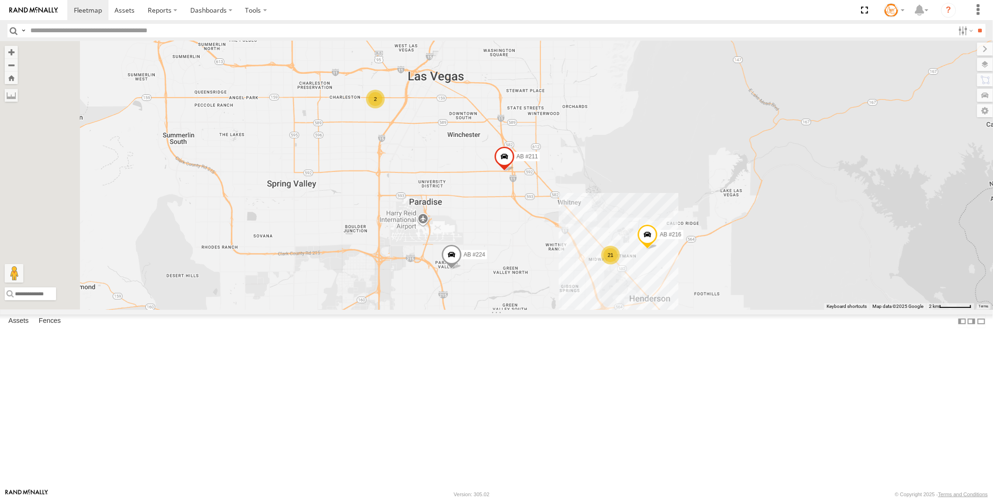
drag, startPoint x: 590, startPoint y: 222, endPoint x: 629, endPoint y: 307, distance: 94.0
click at [643, 306] on div "AB #216 Pickup 2020 AB #210 AB #224 AB #203 Sonic Pickup 2022 AB #211 AB #201 2…" at bounding box center [496, 175] width 993 height 269
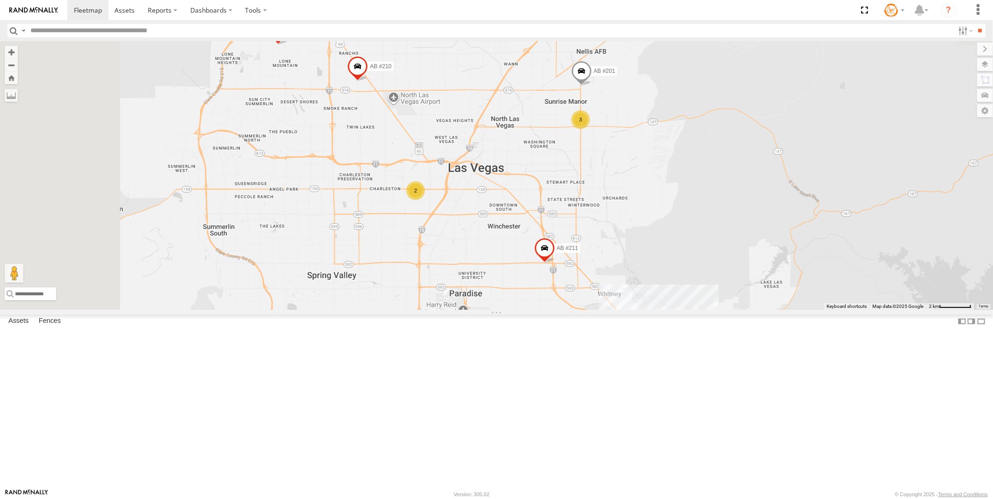
drag, startPoint x: 564, startPoint y: 217, endPoint x: 606, endPoint y: 311, distance: 103.6
click at [605, 310] on div "AB #216 Pickup 2020 AB #210 AB #224 AB #203 Sonic Pickup 2022 AB #211 AB #201 2…" at bounding box center [496, 175] width 993 height 269
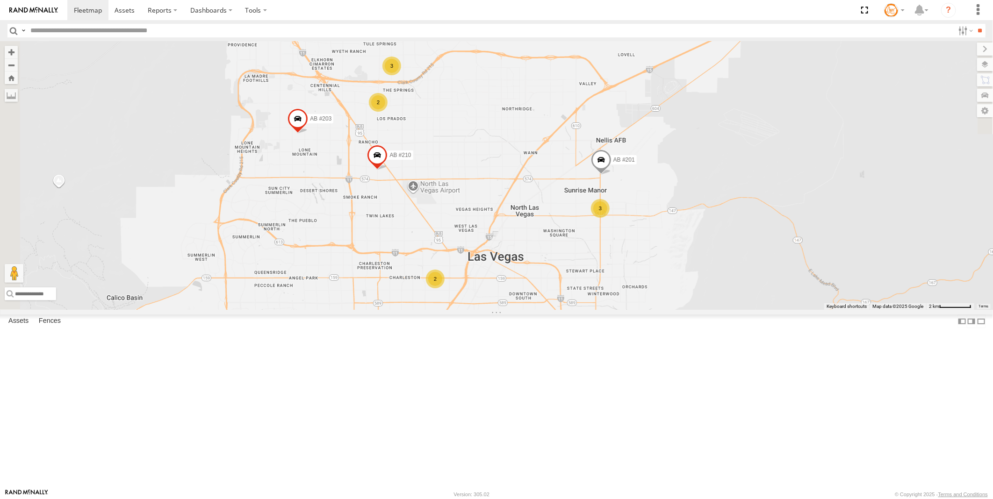
drag, startPoint x: 570, startPoint y: 199, endPoint x: 586, endPoint y: 283, distance: 85.4
click at [586, 283] on div "AB #216 Pickup 2020 AB #210 AB #224 AB #203 Sonic Pickup 2022 AB #211 AB #201 2…" at bounding box center [496, 175] width 993 height 269
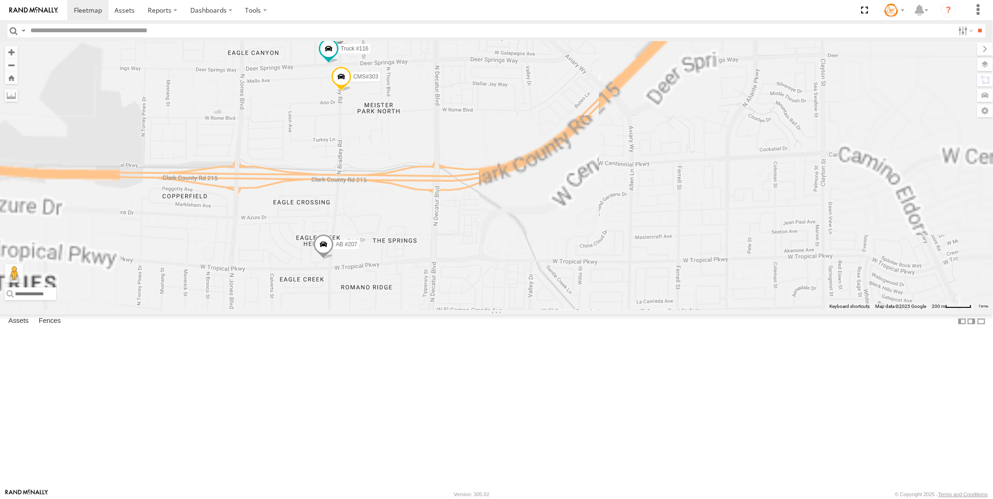
drag, startPoint x: 480, startPoint y: 137, endPoint x: 507, endPoint y: 242, distance: 108.2
click at [507, 242] on div "AB #216 Pickup 2020 AB #210 AB #224 AB #203 Sonic Pickup 2022 AB #211 AB #201 A…" at bounding box center [496, 175] width 993 height 269
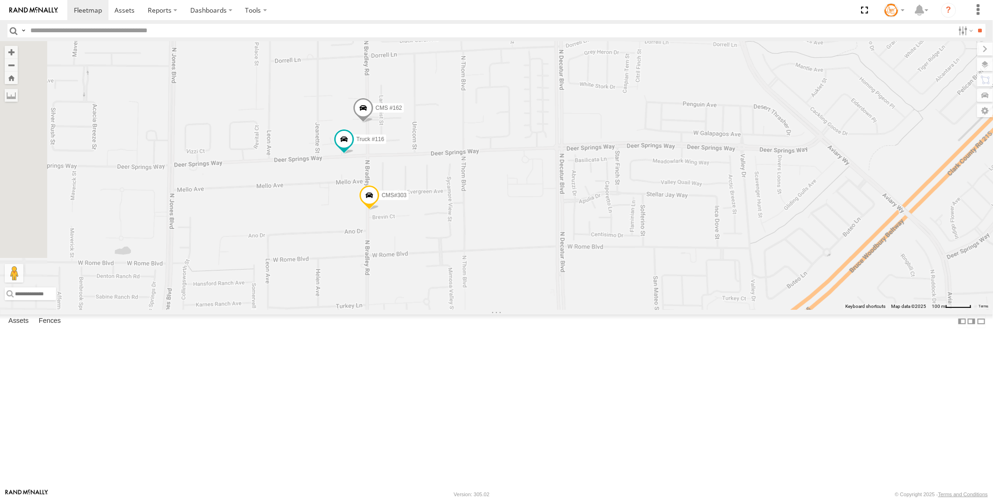
drag, startPoint x: 489, startPoint y: 180, endPoint x: 534, endPoint y: 237, distance: 72.2
click at [534, 237] on div "AB #216 Pickup 2020 AB #210 AB #224 AB #203 Sonic Pickup 2022 AB #211 AB #201 A…" at bounding box center [496, 175] width 993 height 269
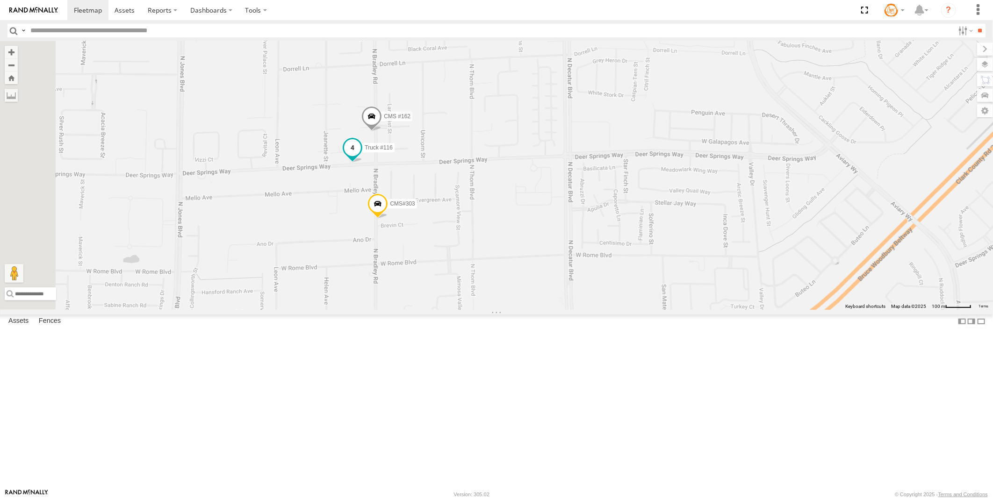
click at [361, 156] on span at bounding box center [352, 147] width 17 height 17
click at [348, 137] on link at bounding box center [337, 132] width 24 height 9
